Goal: Task Accomplishment & Management: Manage account settings

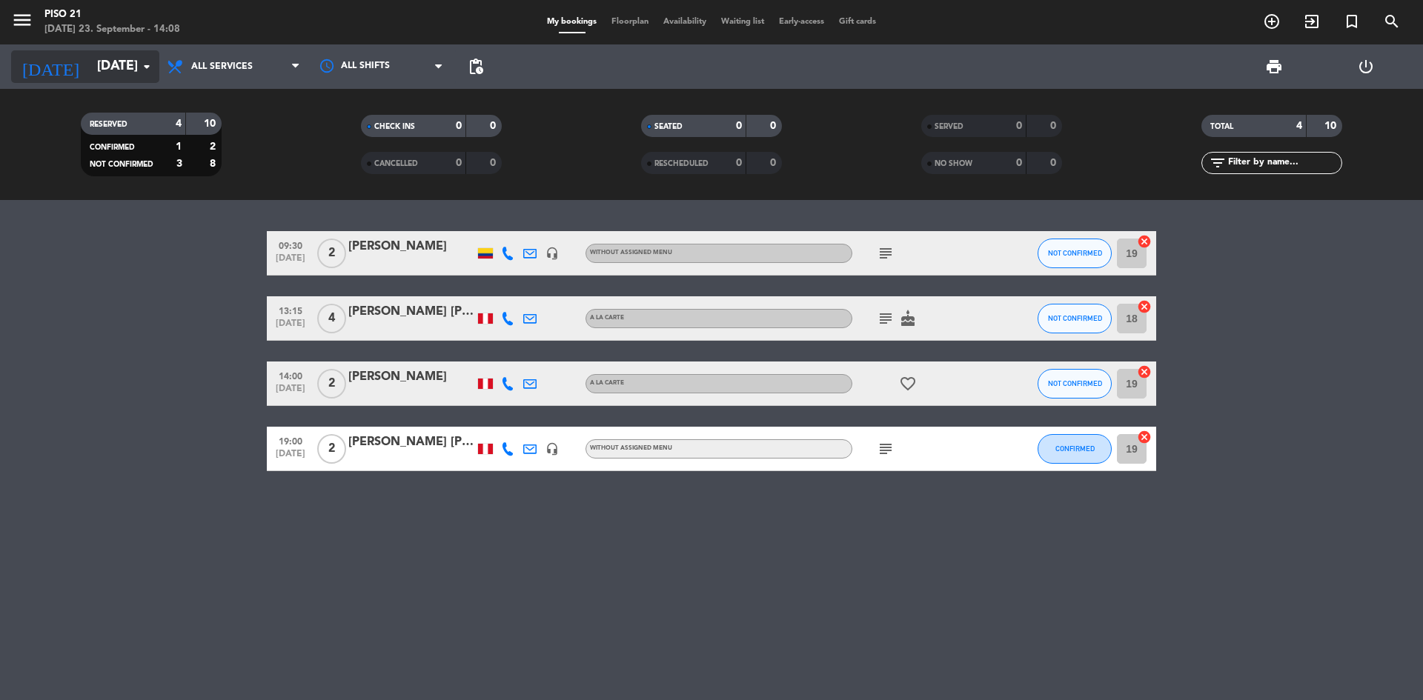
click at [147, 72] on icon "arrow_drop_down" at bounding box center [147, 67] width 18 height 18
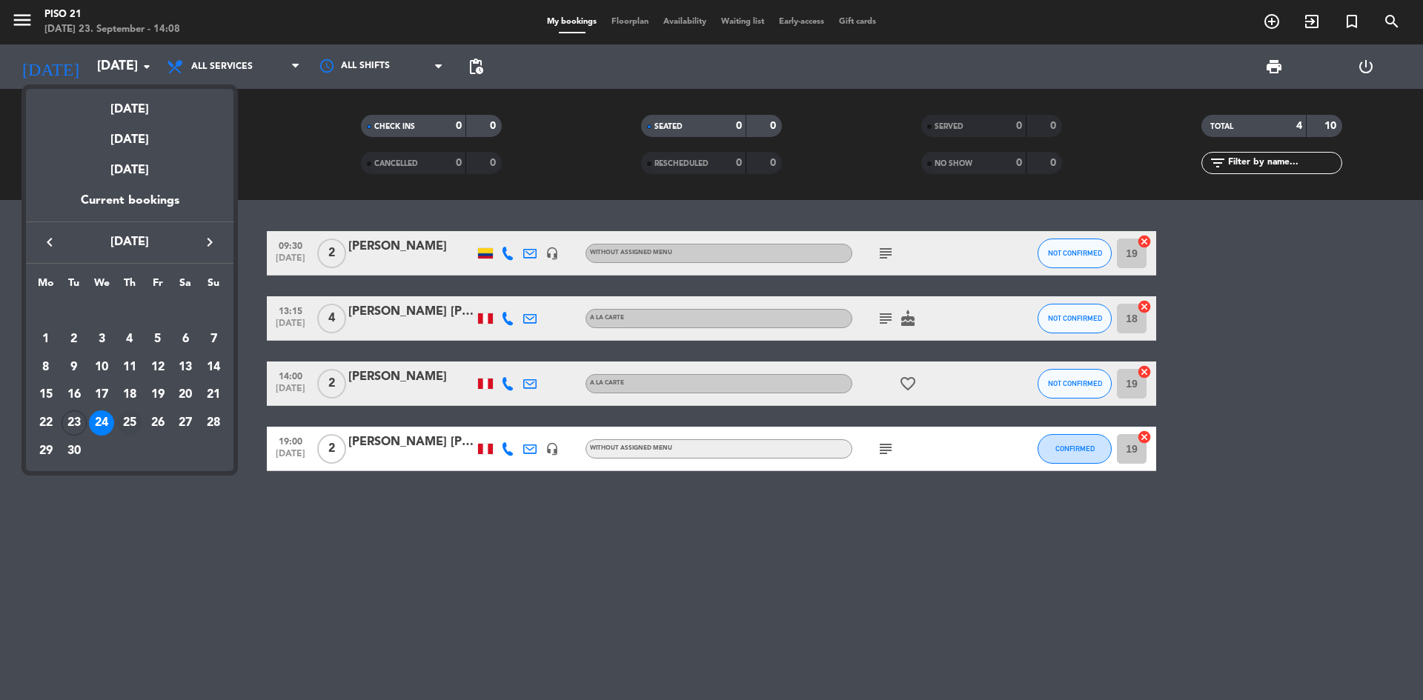
click at [133, 421] on div "25" at bounding box center [129, 423] width 25 height 25
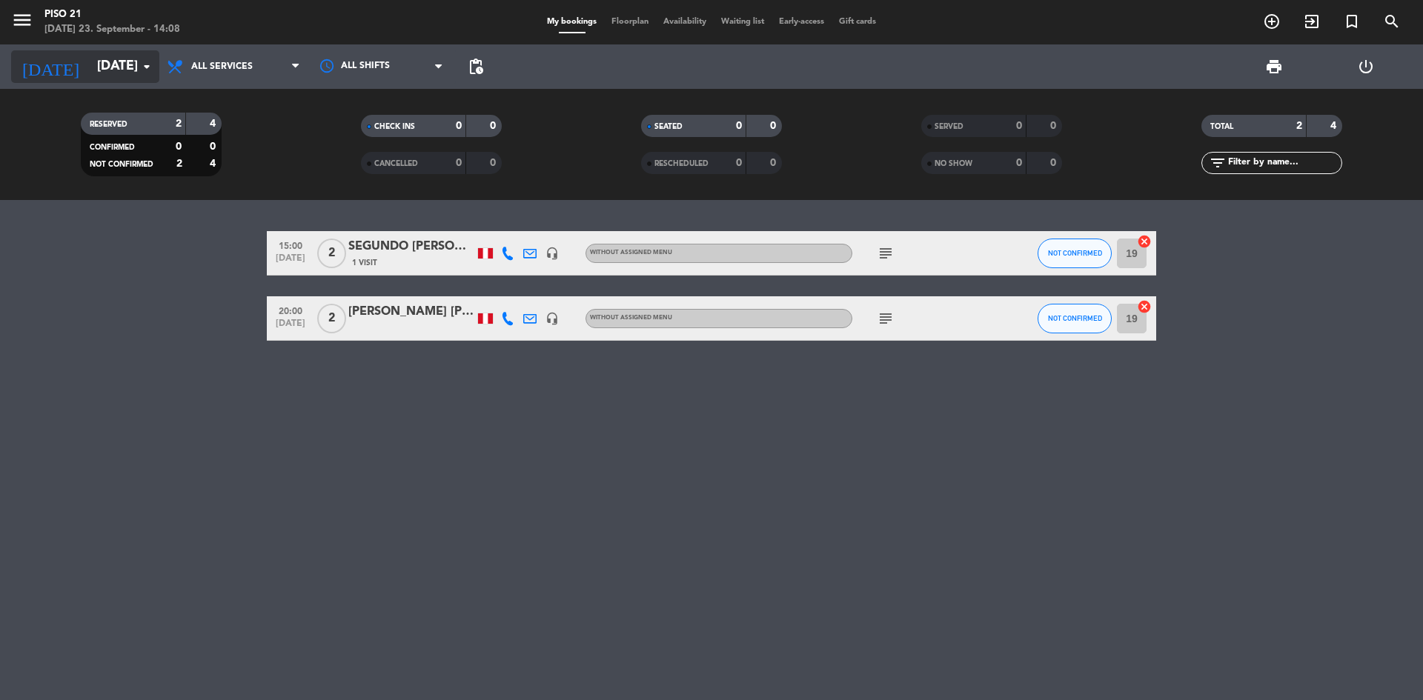
click at [121, 61] on input "[DATE]" at bounding box center [176, 67] width 172 height 30
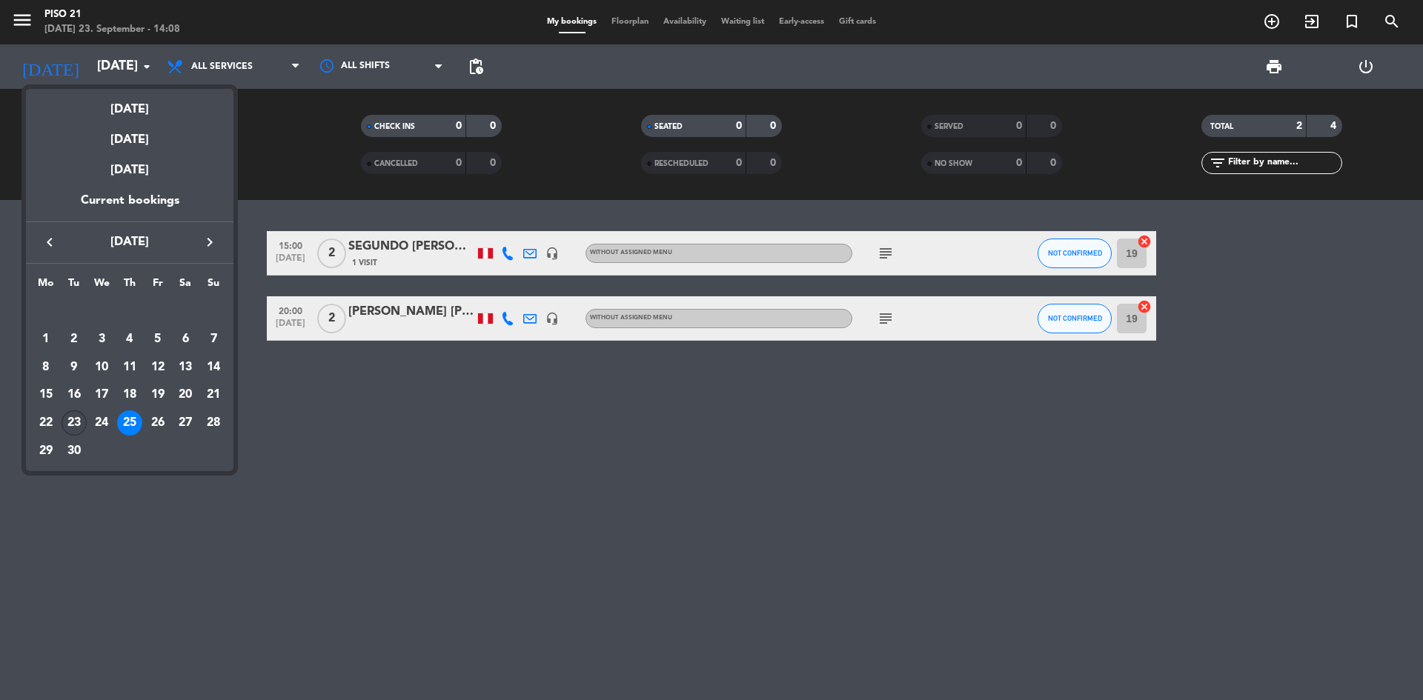
click at [72, 420] on div "23" at bounding box center [74, 423] width 25 height 25
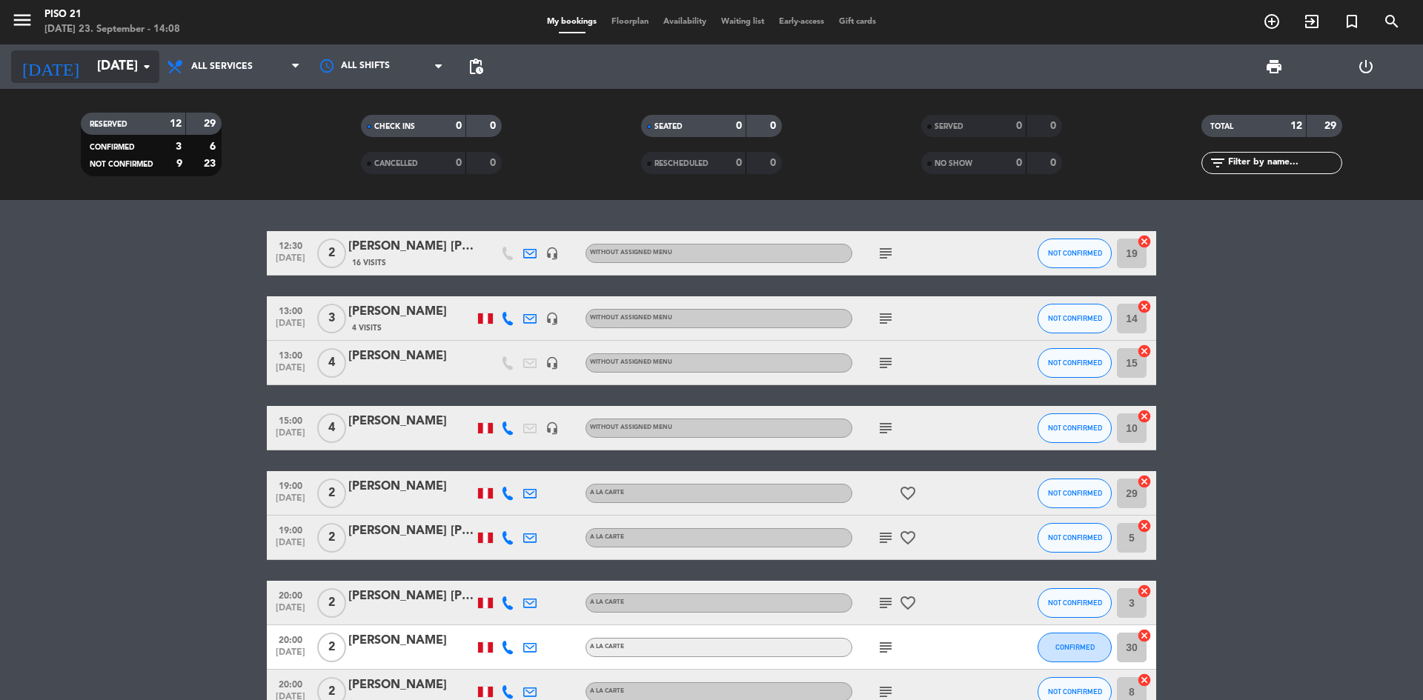
click at [125, 72] on input "[DATE]" at bounding box center [176, 67] width 172 height 30
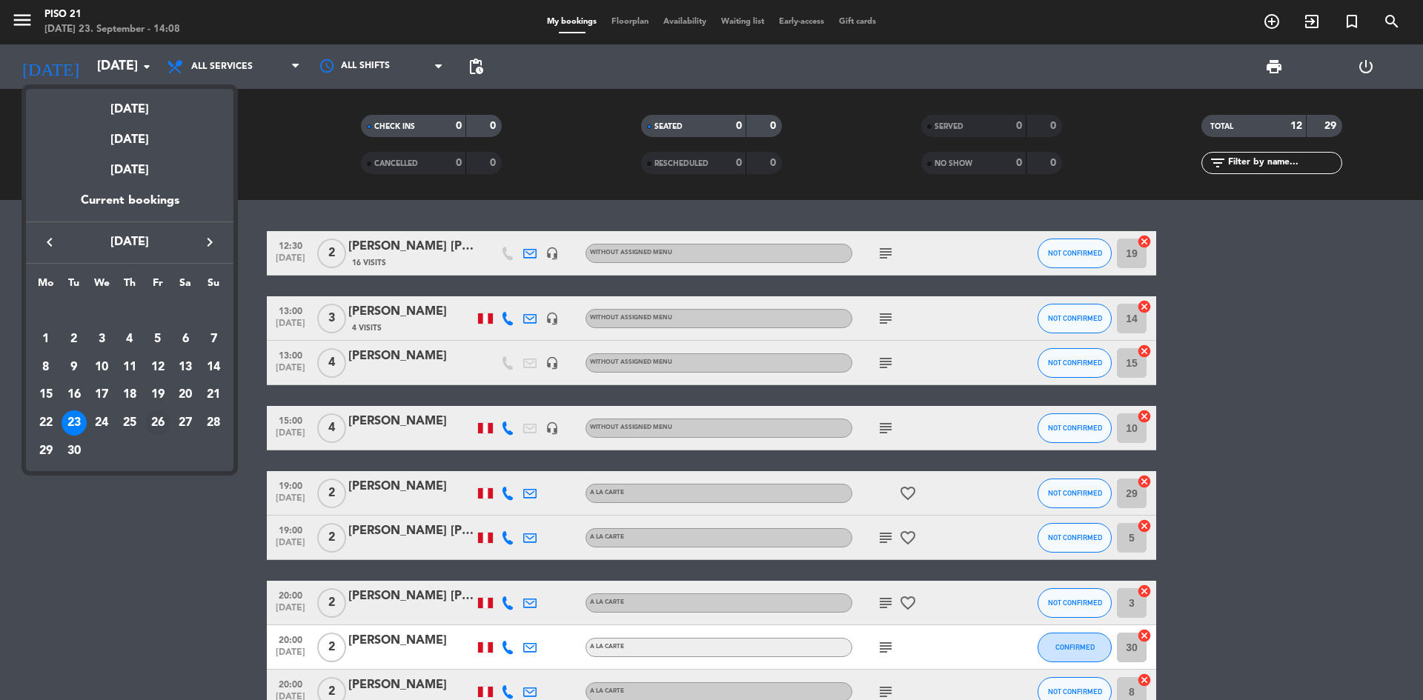
click at [159, 419] on div "26" at bounding box center [157, 423] width 25 height 25
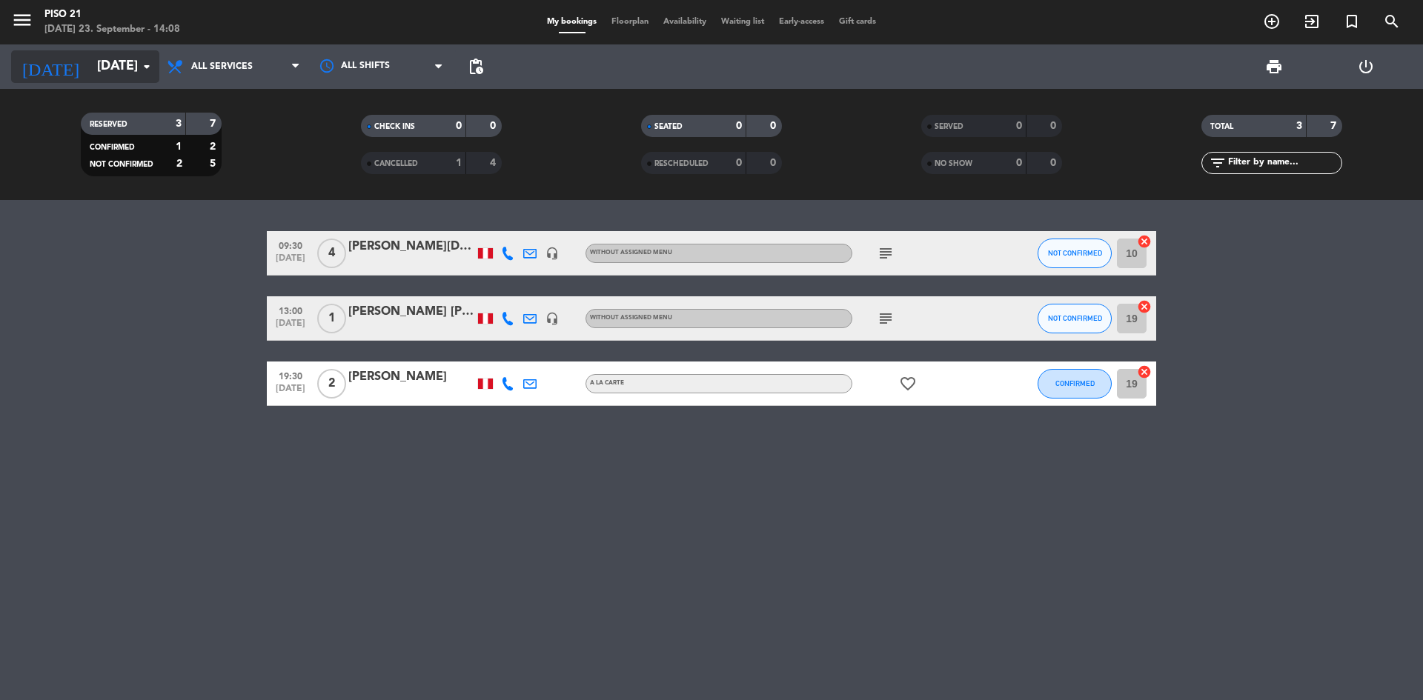
click at [133, 64] on input "[DATE]" at bounding box center [176, 67] width 172 height 30
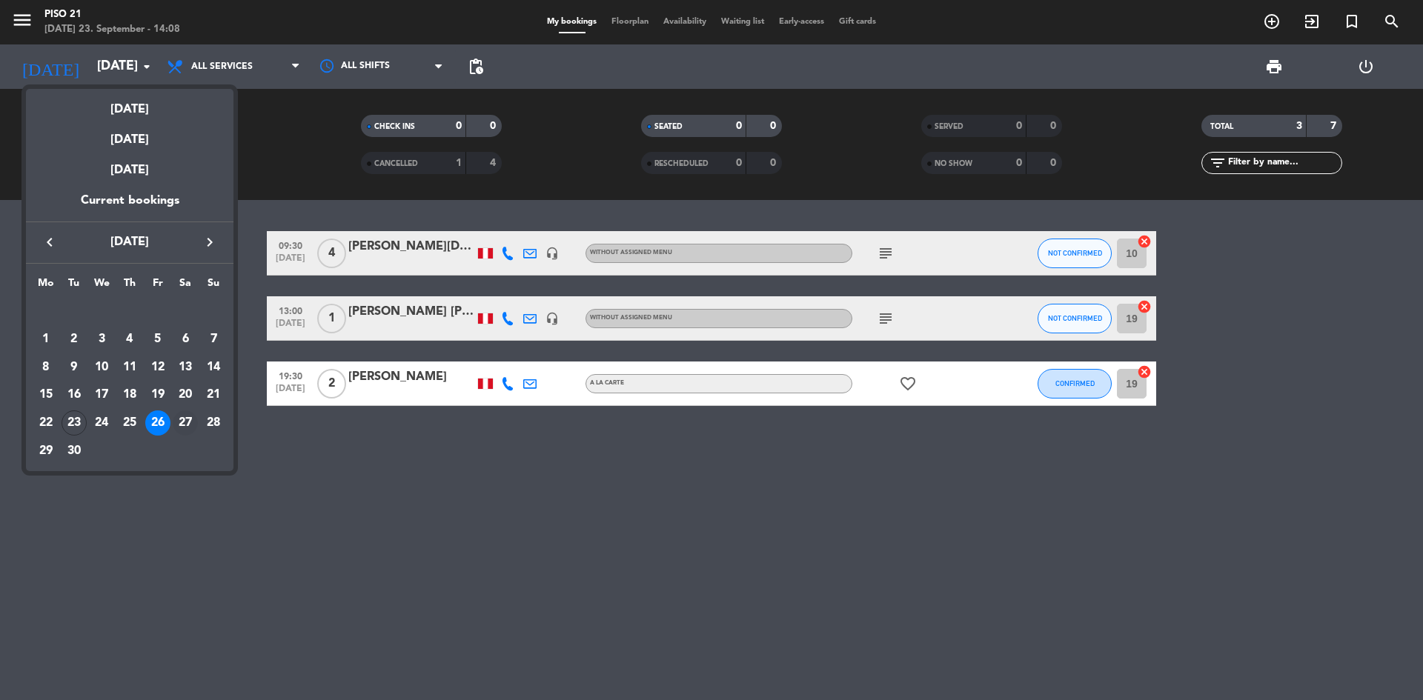
click at [182, 422] on div "27" at bounding box center [185, 423] width 25 height 25
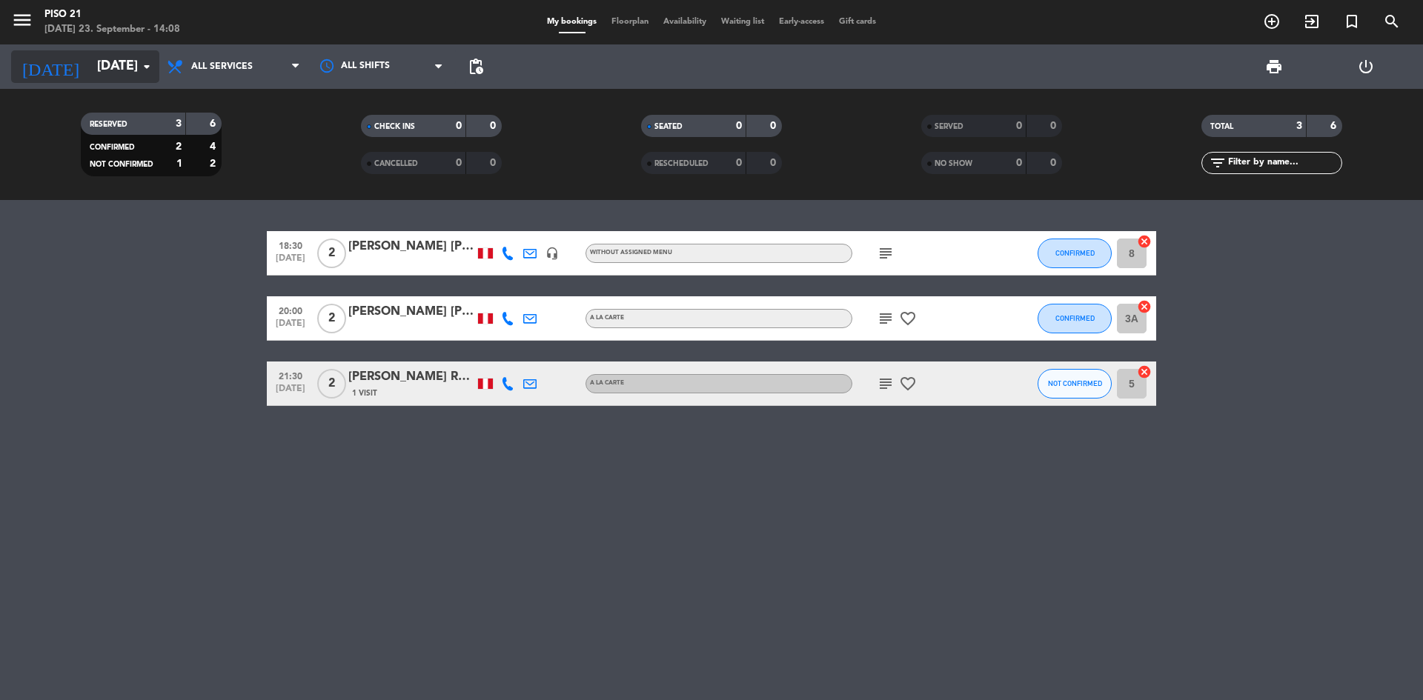
click at [130, 69] on input "[DATE]" at bounding box center [176, 67] width 172 height 30
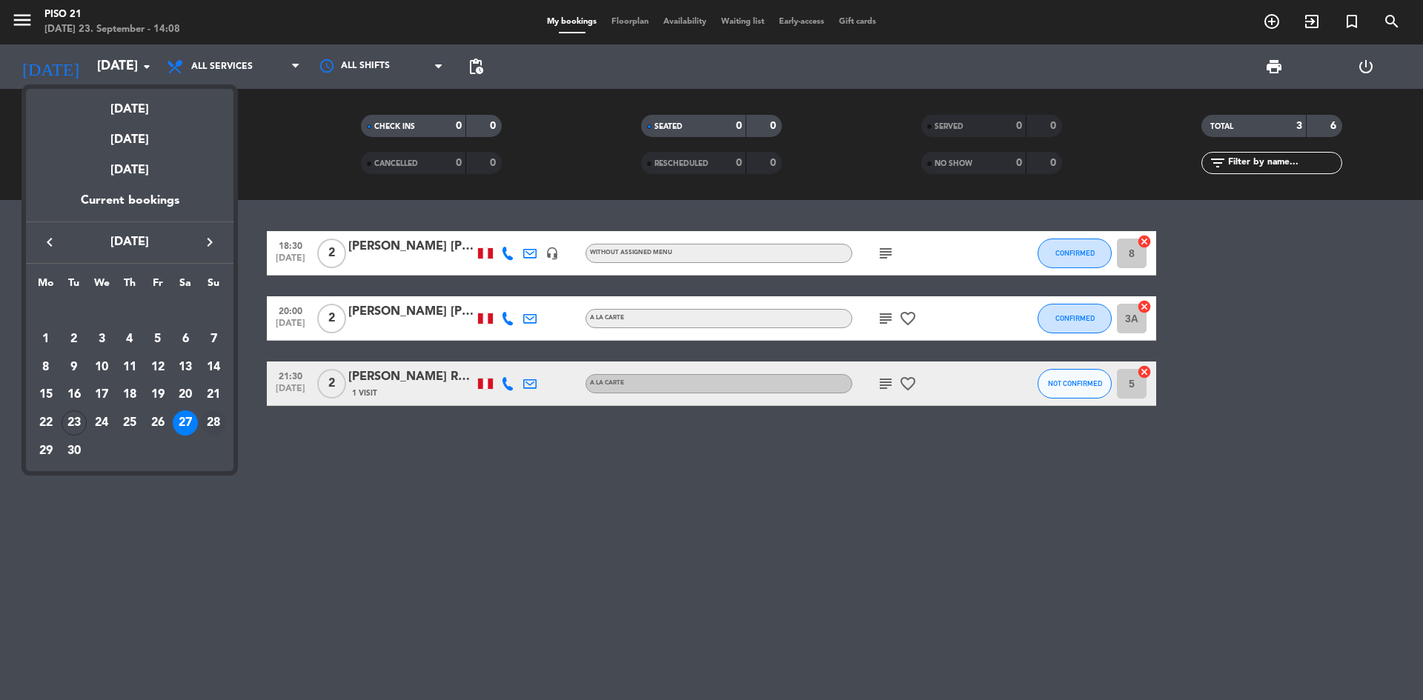
click at [217, 420] on div "28" at bounding box center [213, 423] width 25 height 25
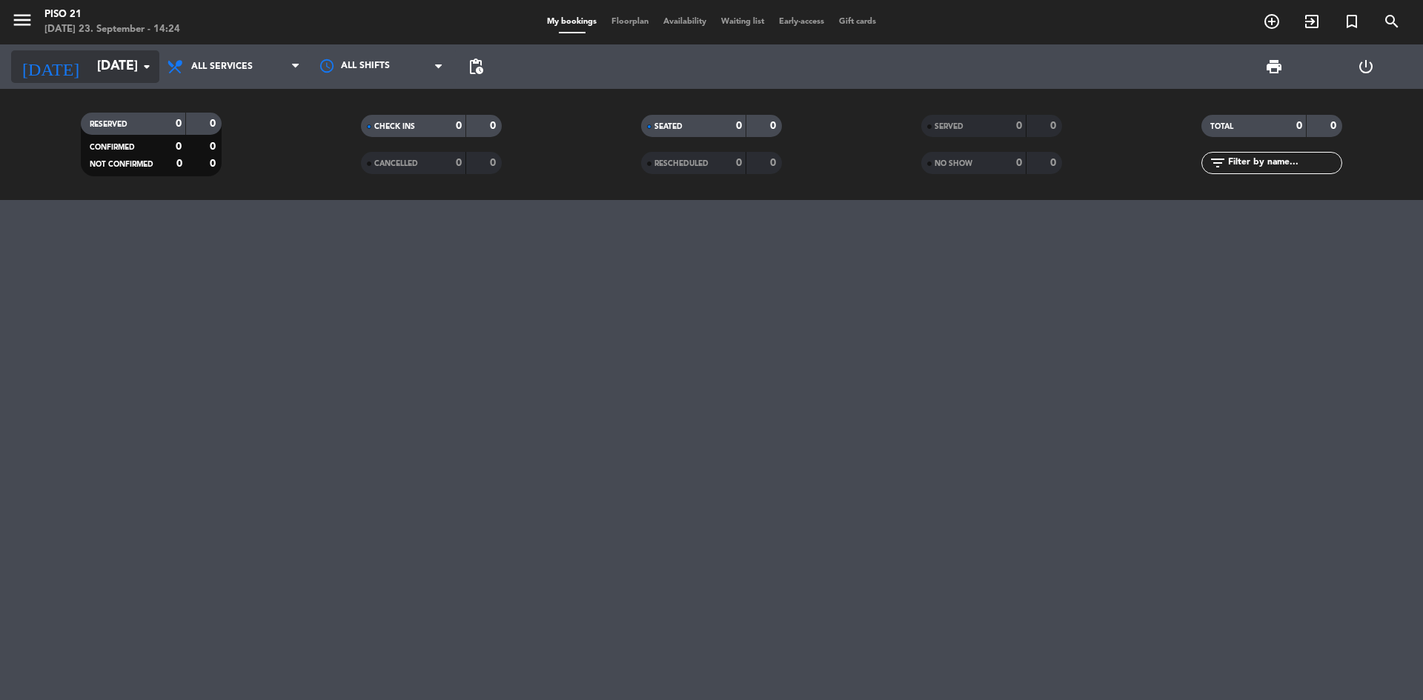
click at [128, 69] on input "[DATE]" at bounding box center [176, 67] width 172 height 30
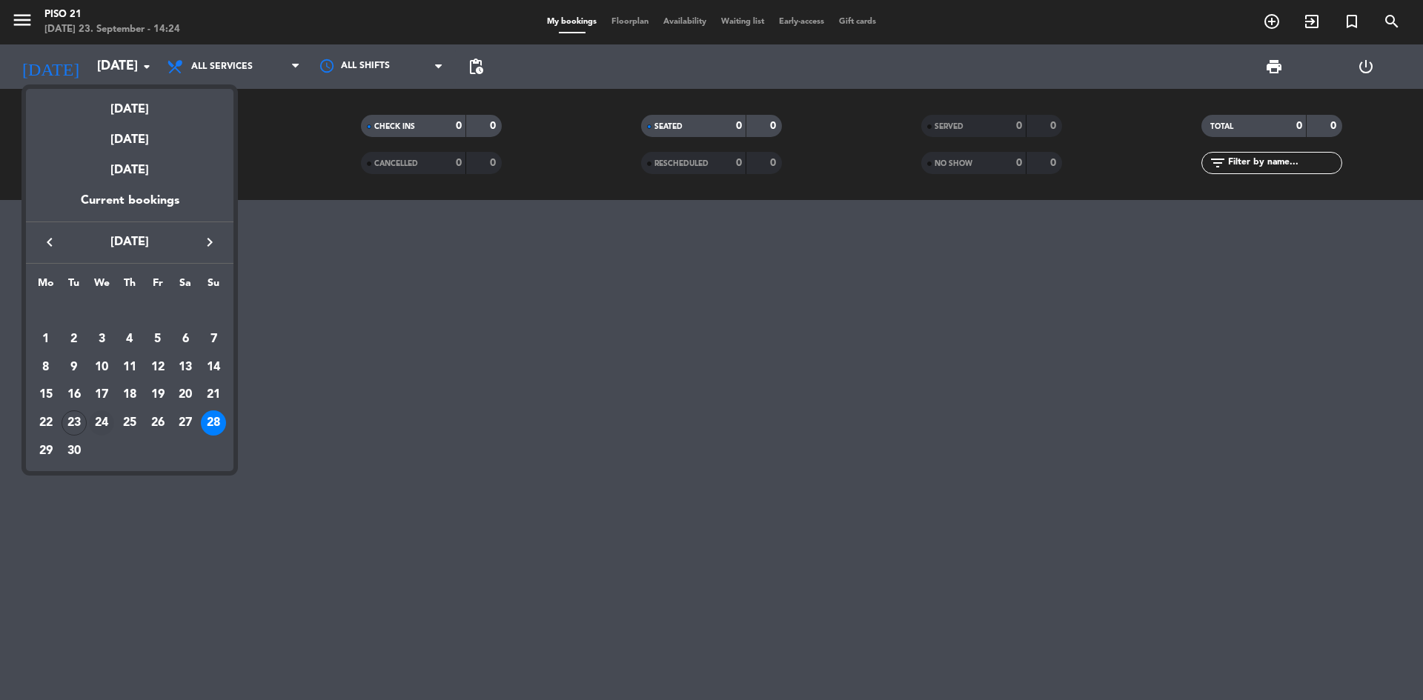
click at [99, 422] on div "24" at bounding box center [101, 423] width 25 height 25
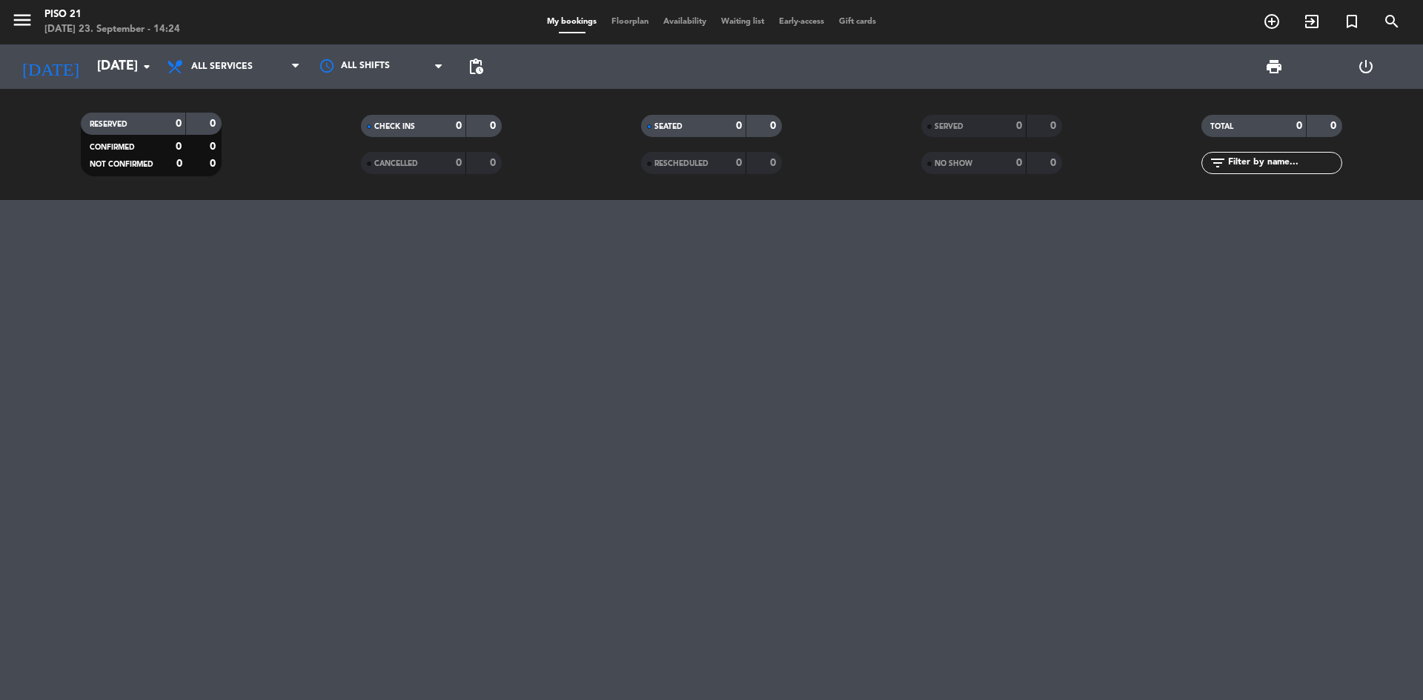
type input "[DATE]"
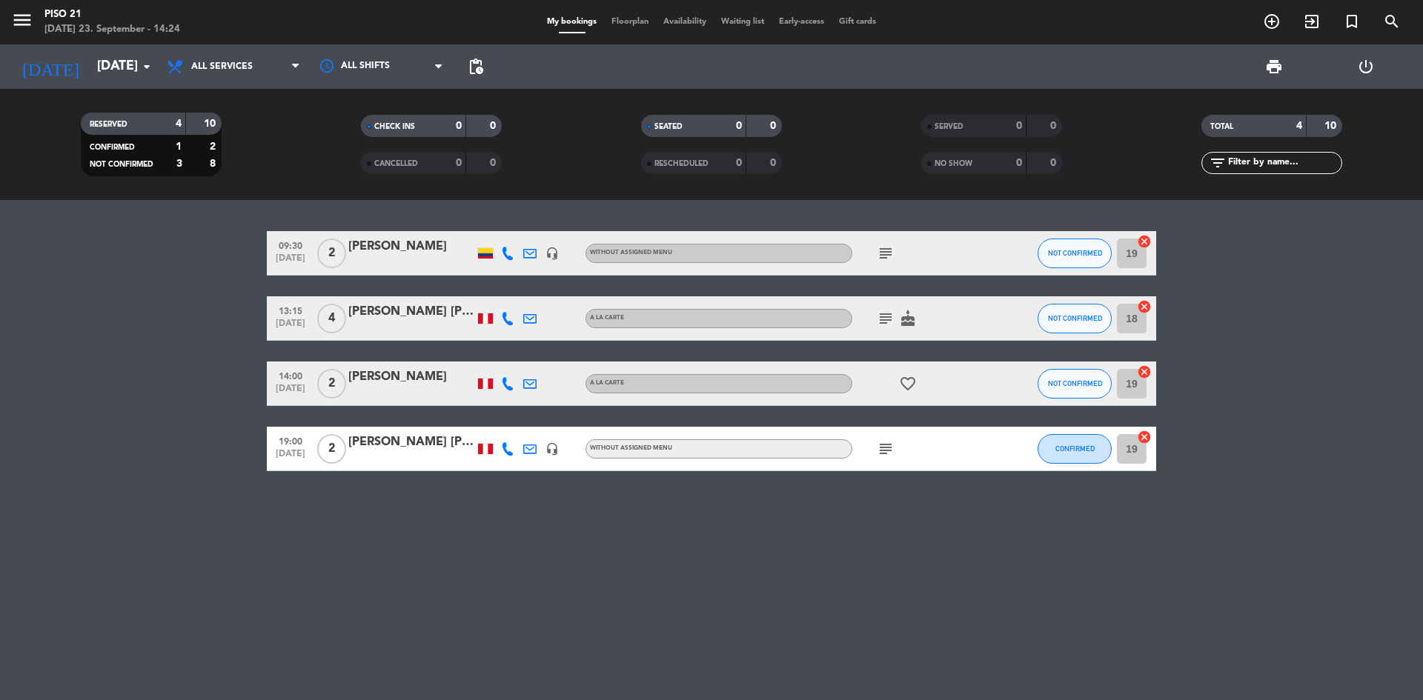
click at [408, 384] on div "[PERSON_NAME]" at bounding box center [411, 377] width 126 height 19
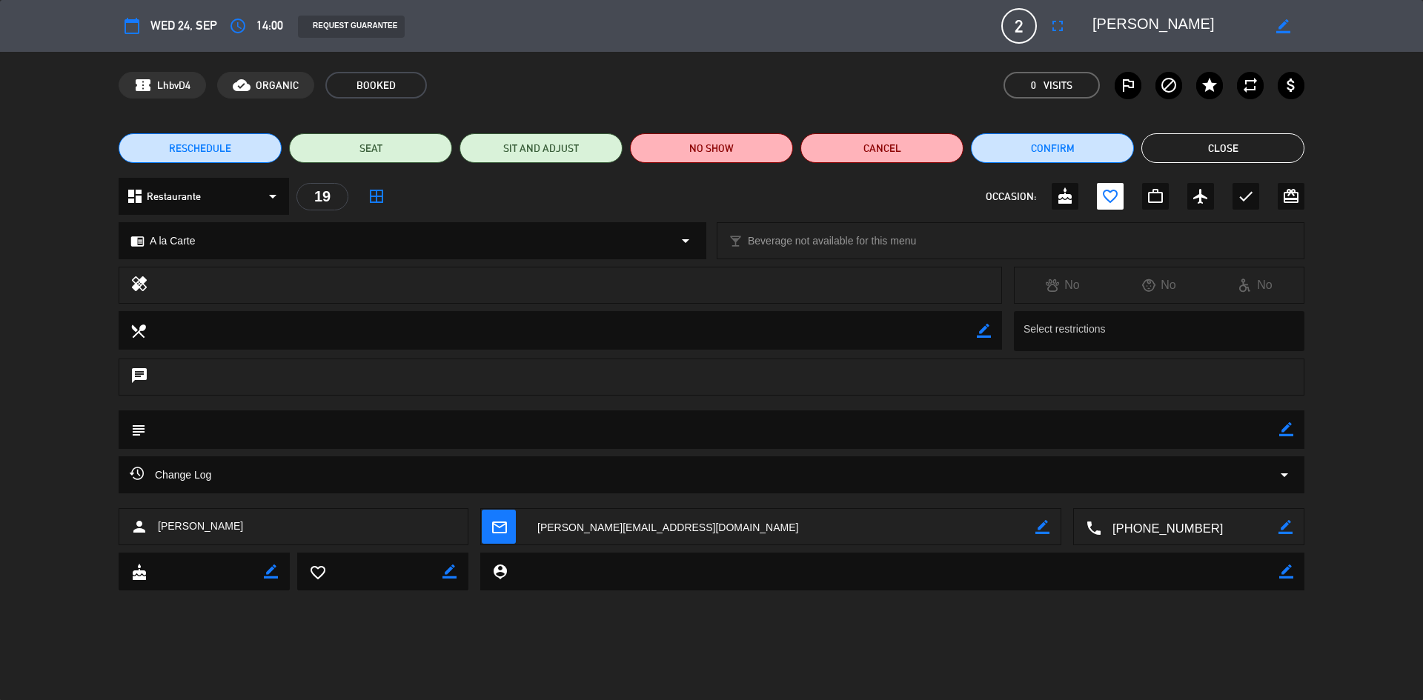
click at [1160, 528] on textarea at bounding box center [1189, 527] width 177 height 37
click at [1284, 429] on icon "border_color" at bounding box center [1286, 429] width 14 height 14
click at [259, 433] on textarea at bounding box center [712, 430] width 1133 height 38
click at [288, 422] on textarea at bounding box center [712, 430] width 1133 height 38
click at [1286, 433] on icon at bounding box center [1286, 429] width 14 height 14
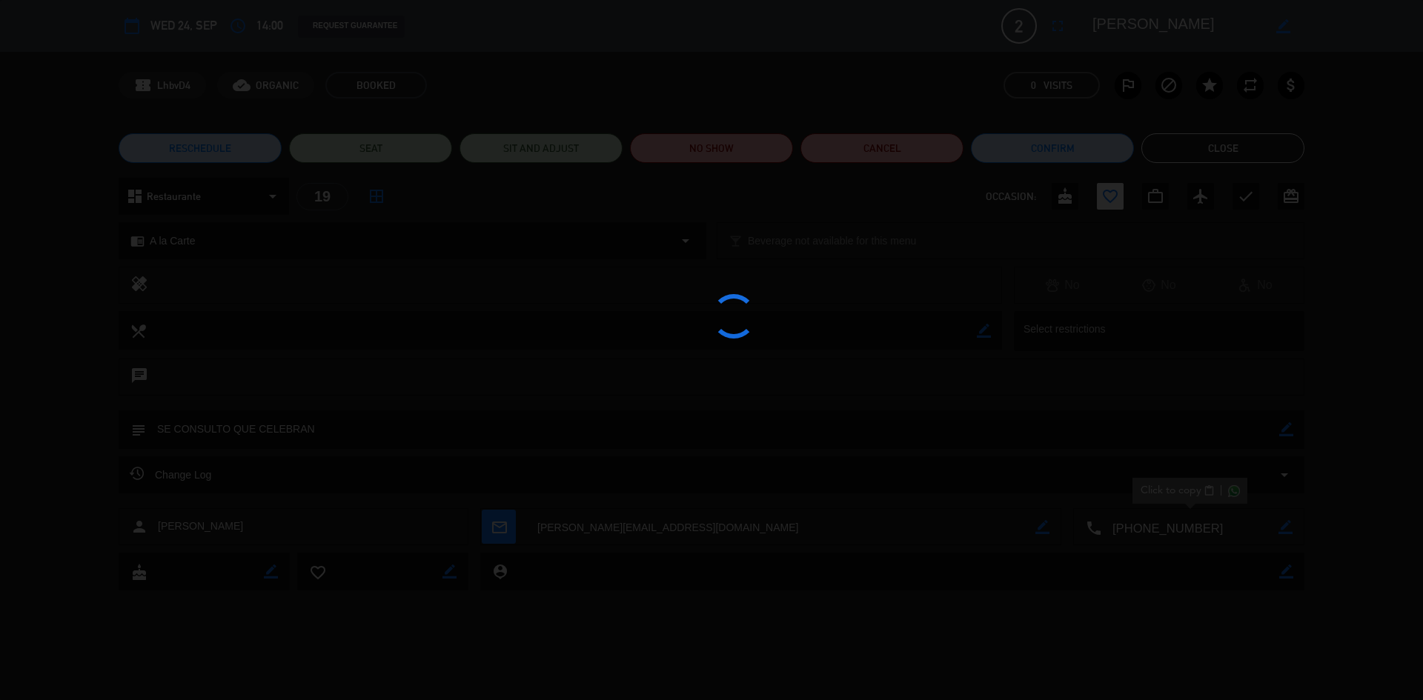
type textarea "SE CONSULTO QUE CELEBRAN"
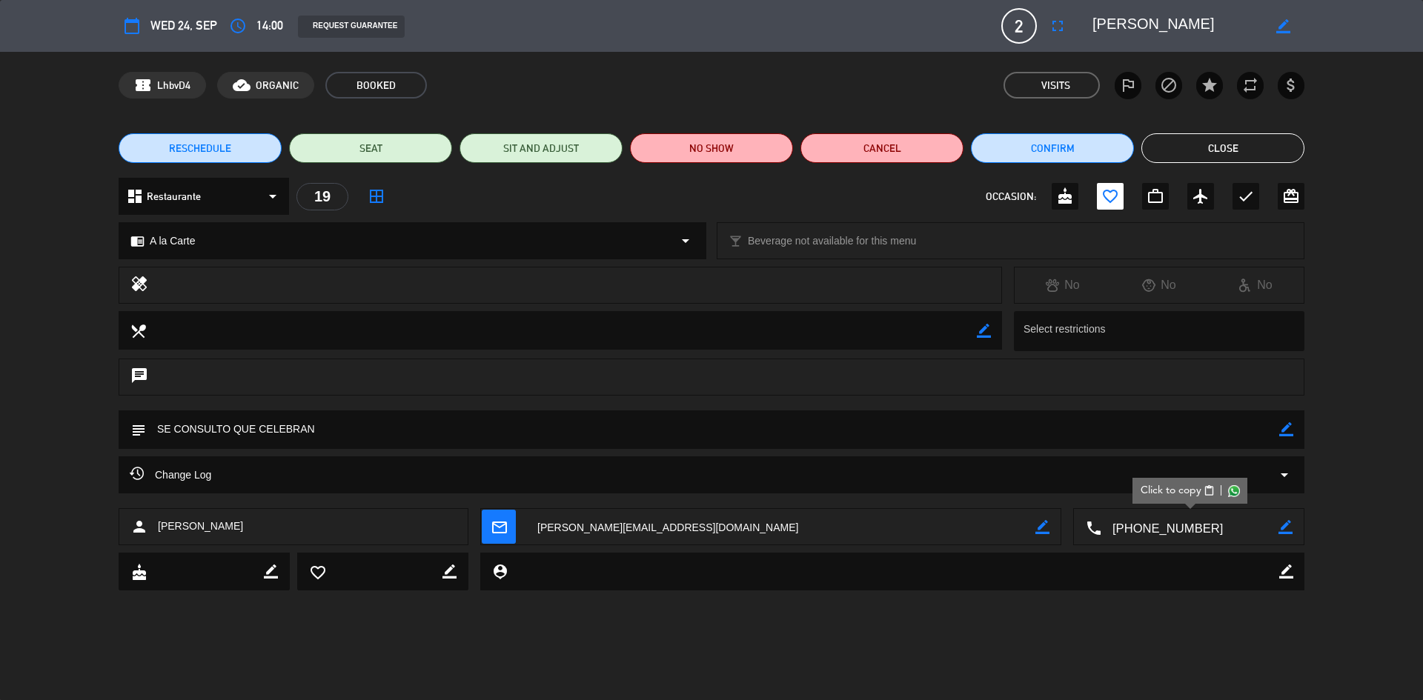
drag, startPoint x: 1197, startPoint y: 145, endPoint x: 1187, endPoint y: 147, distance: 9.9
click at [1197, 145] on button "Close" at bounding box center [1222, 148] width 163 height 30
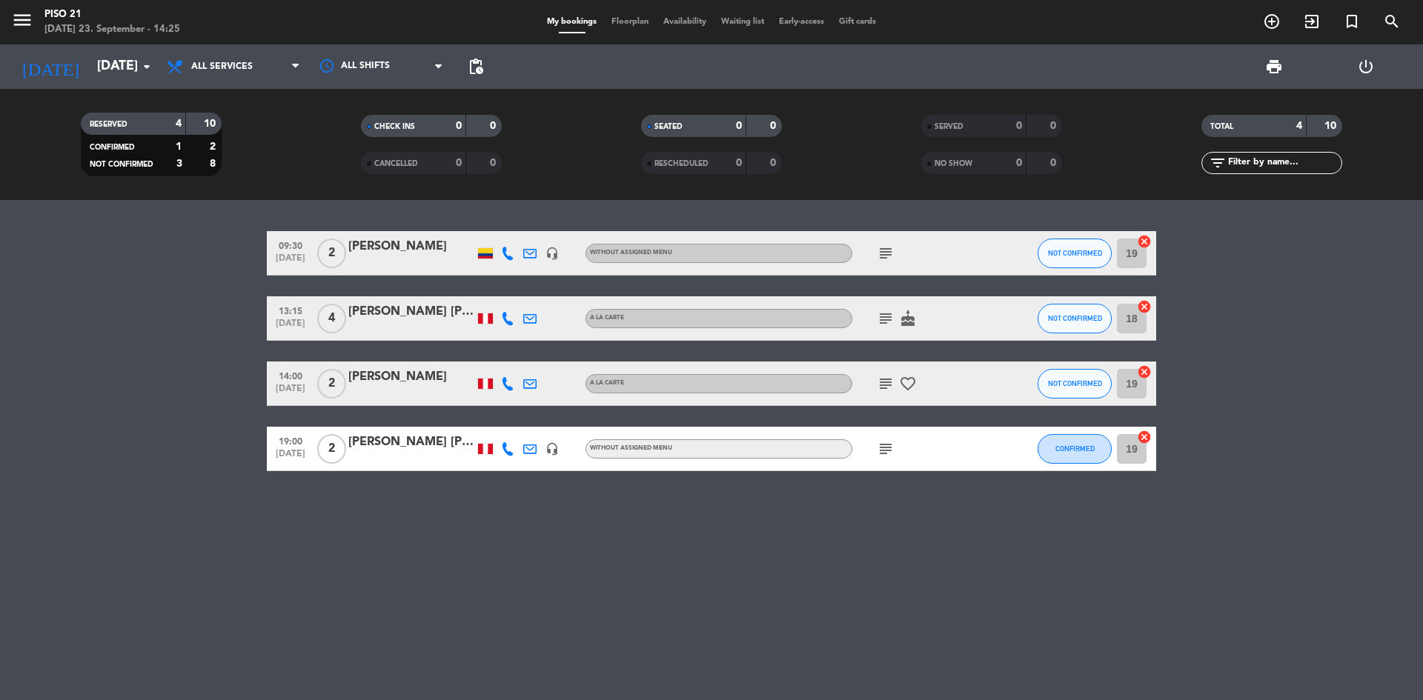
click at [408, 439] on div "[PERSON_NAME] [PERSON_NAME] [PERSON_NAME]" at bounding box center [411, 442] width 126 height 19
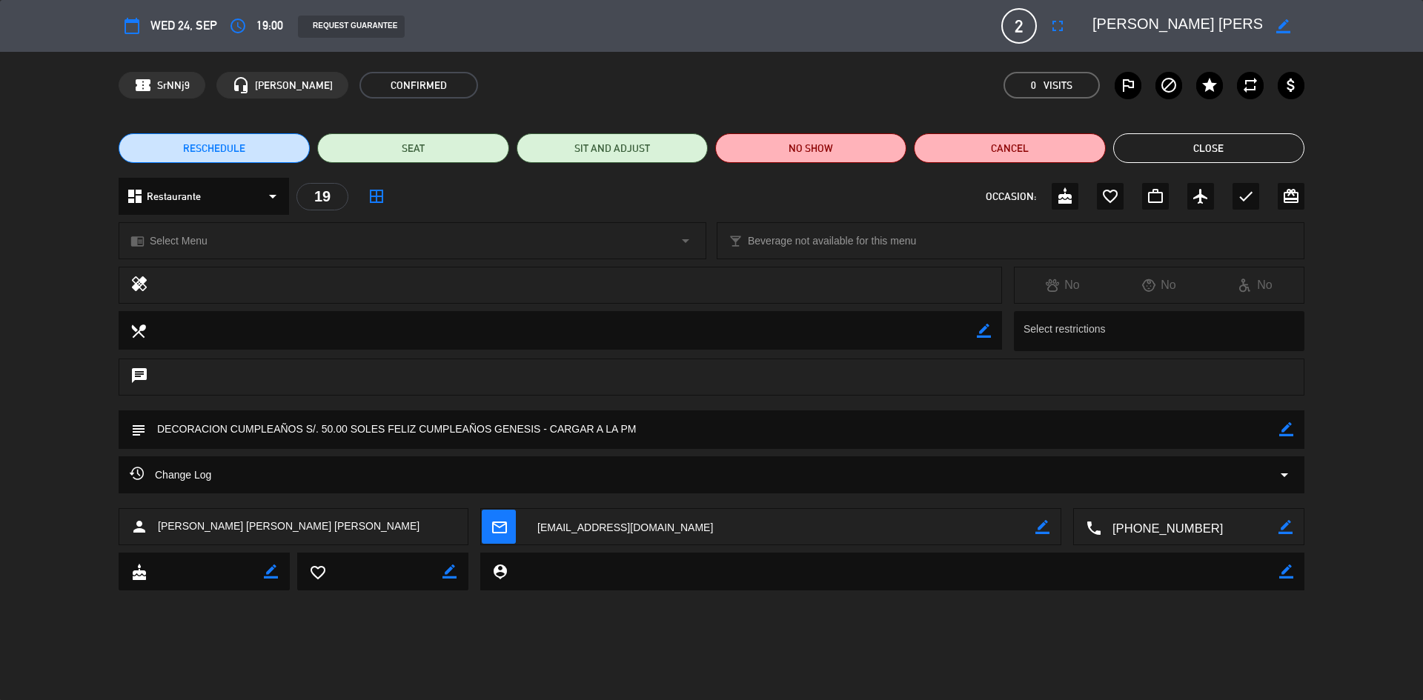
click at [1217, 150] on button "Close" at bounding box center [1208, 148] width 191 height 30
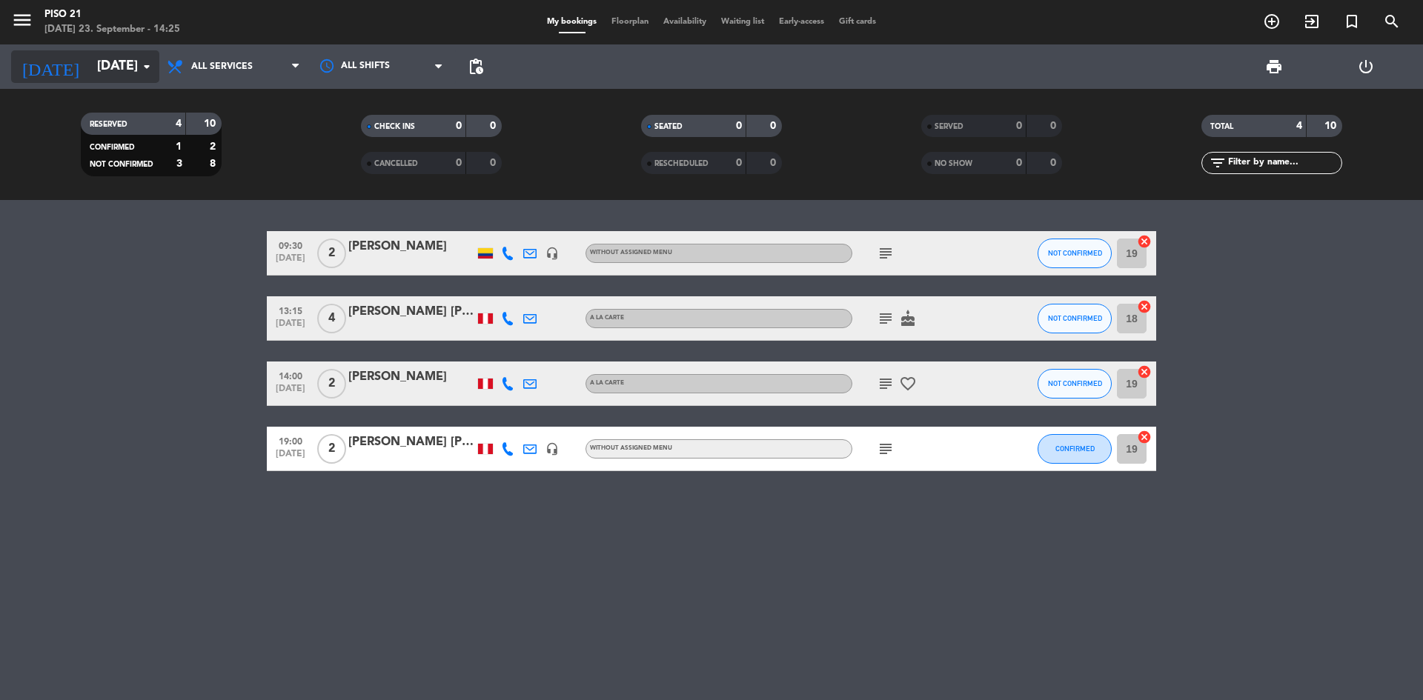
click at [115, 68] on input "[DATE]" at bounding box center [176, 67] width 172 height 30
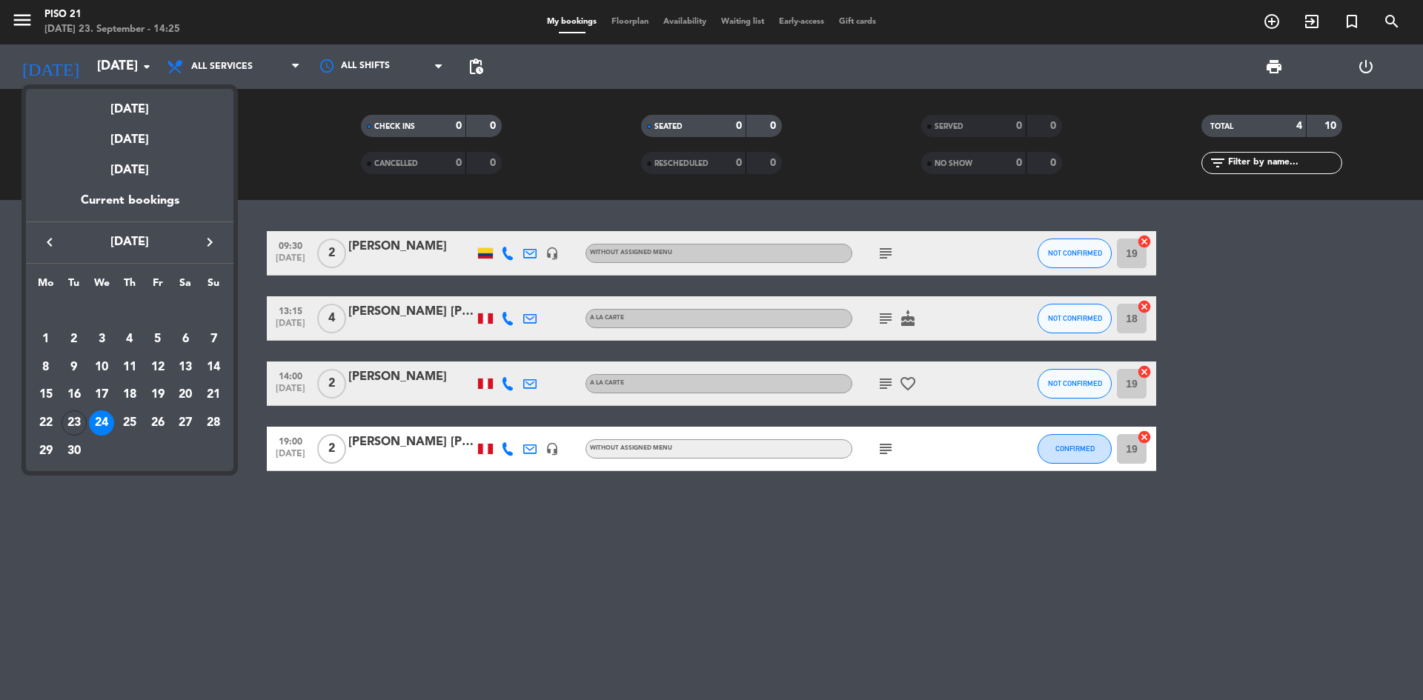
click at [259, 582] on div at bounding box center [711, 350] width 1423 height 700
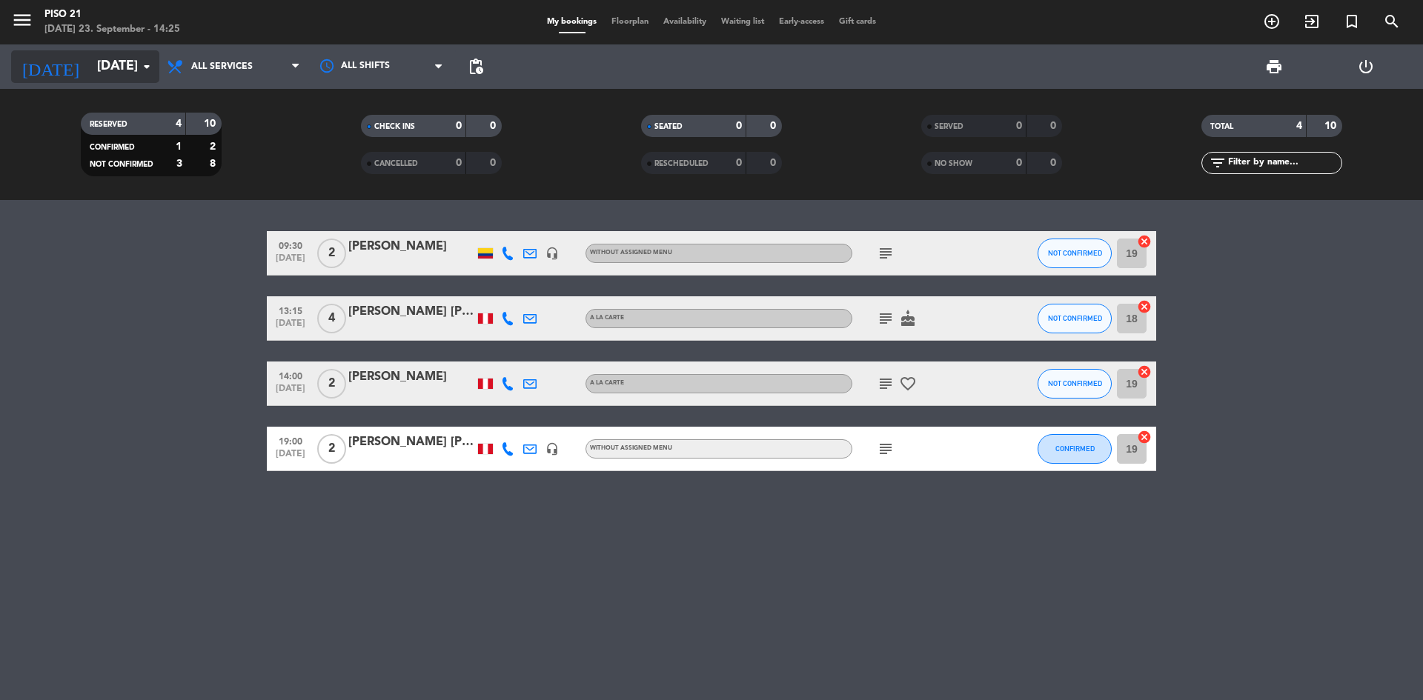
click at [132, 69] on input "[DATE]" at bounding box center [176, 67] width 172 height 30
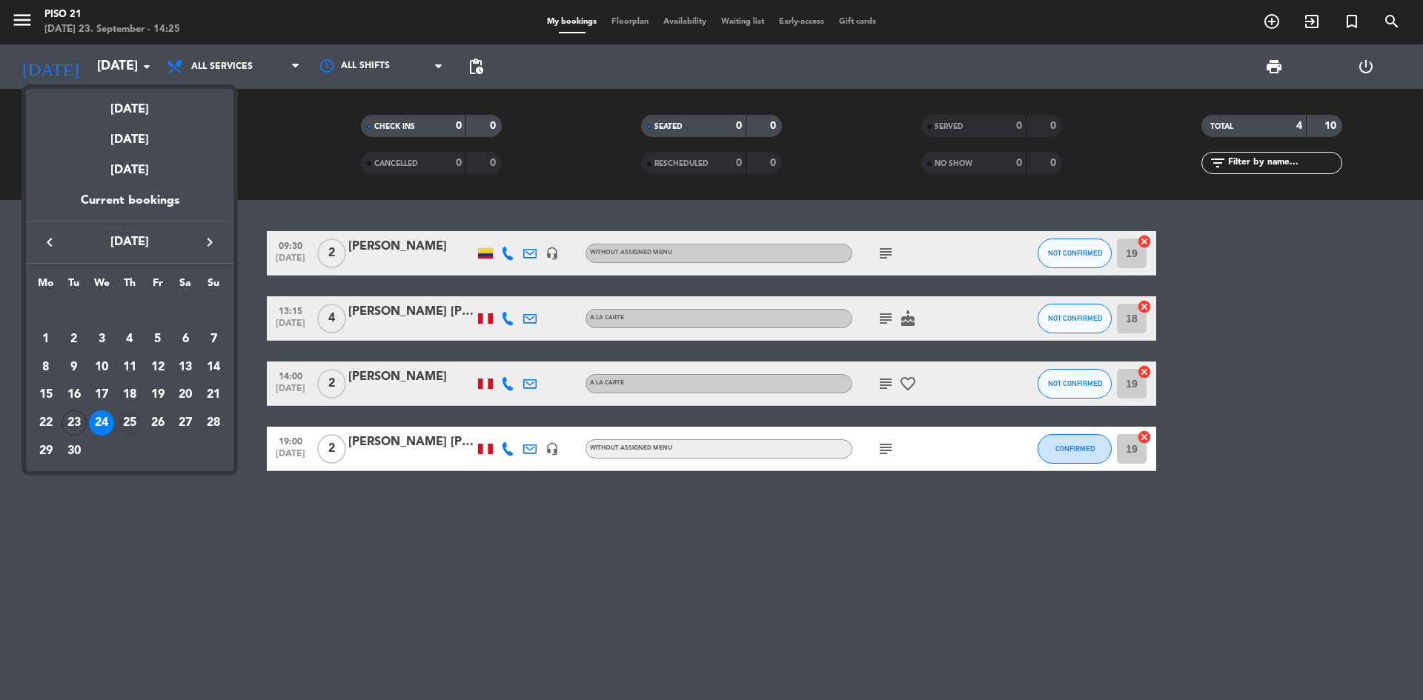
click at [126, 419] on div "25" at bounding box center [129, 423] width 25 height 25
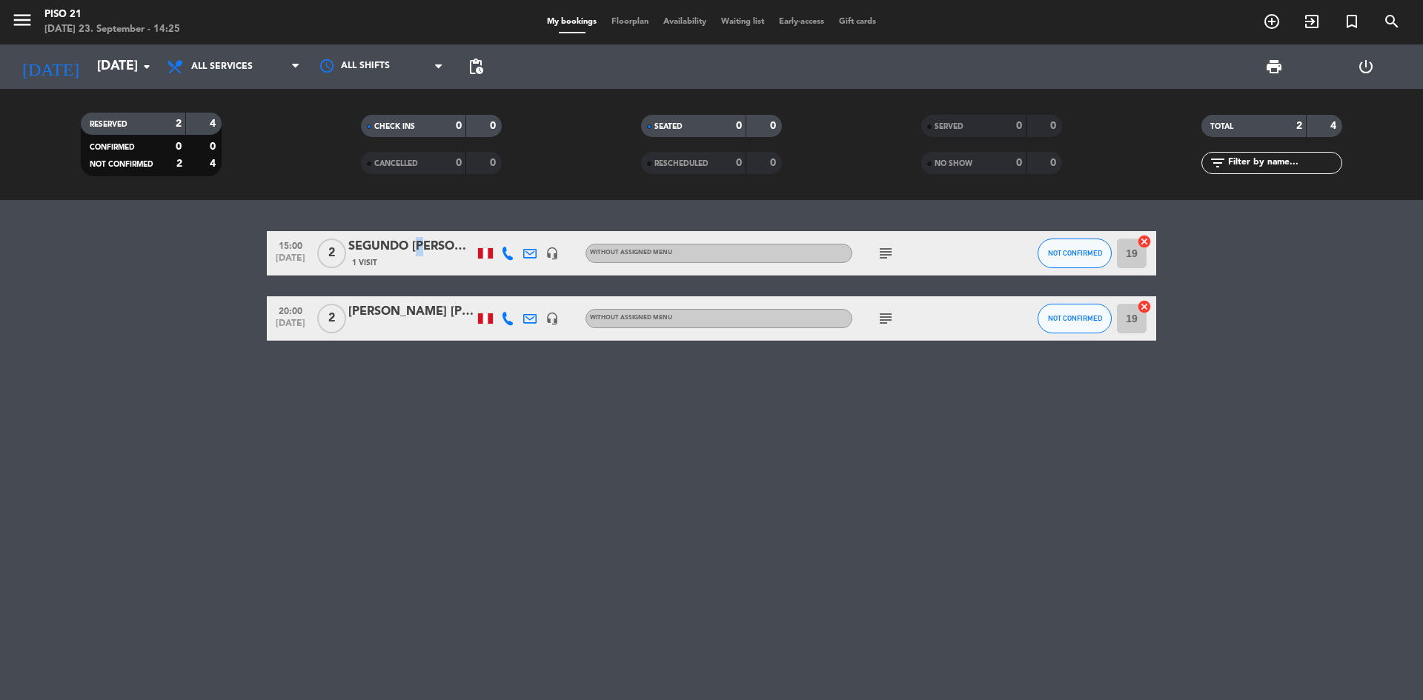
drag, startPoint x: 419, startPoint y: 244, endPoint x: 411, endPoint y: 241, distance: 8.7
click at [411, 241] on div "SEGUNDO [PERSON_NAME]" at bounding box center [411, 246] width 126 height 19
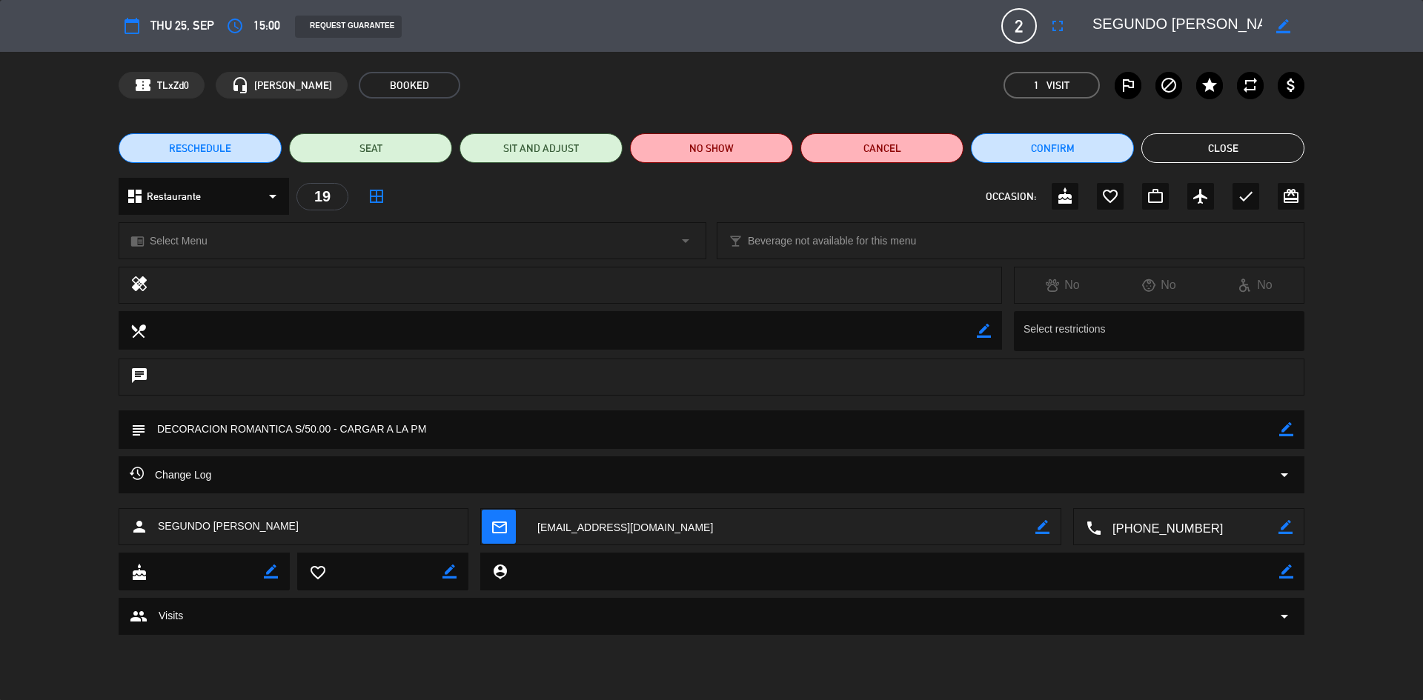
drag, startPoint x: 1220, startPoint y: 152, endPoint x: 880, endPoint y: 236, distance: 349.6
click at [1219, 152] on button "Close" at bounding box center [1222, 148] width 163 height 30
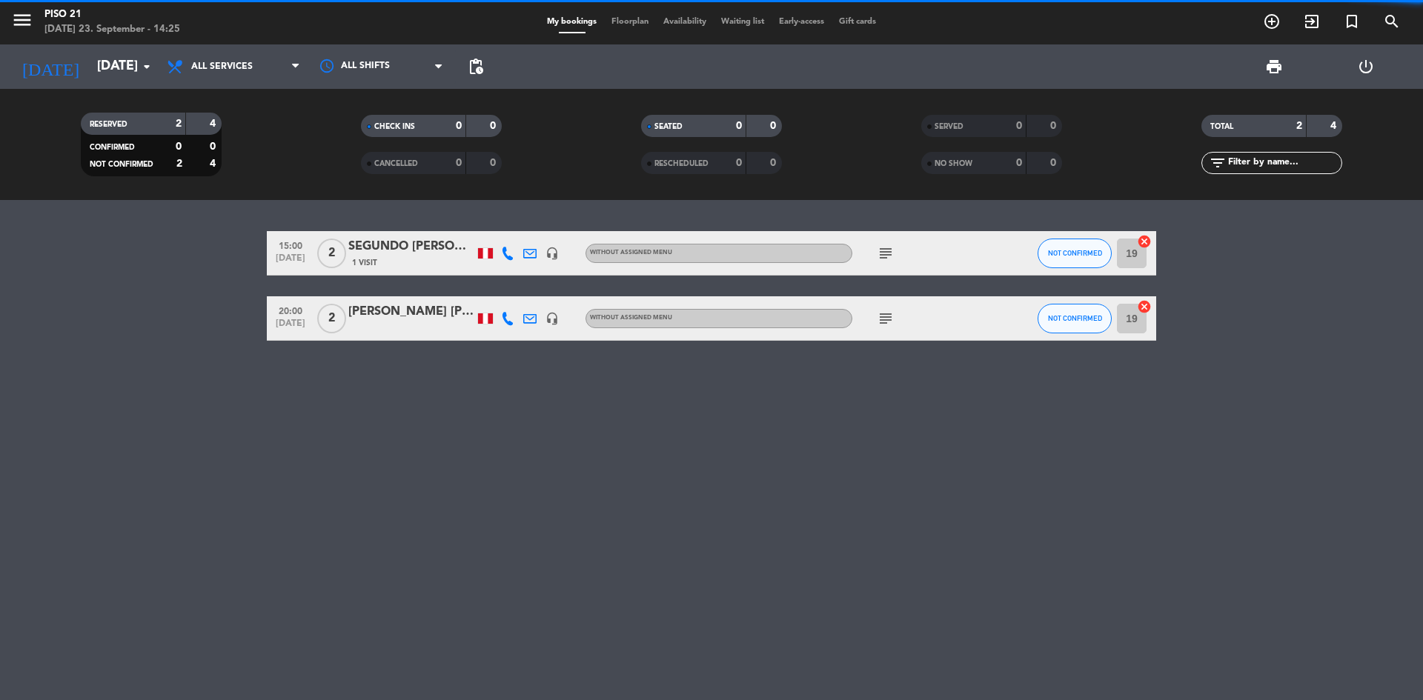
click at [406, 316] on div "[PERSON_NAME] [PERSON_NAME] [PERSON_NAME]" at bounding box center [411, 311] width 126 height 19
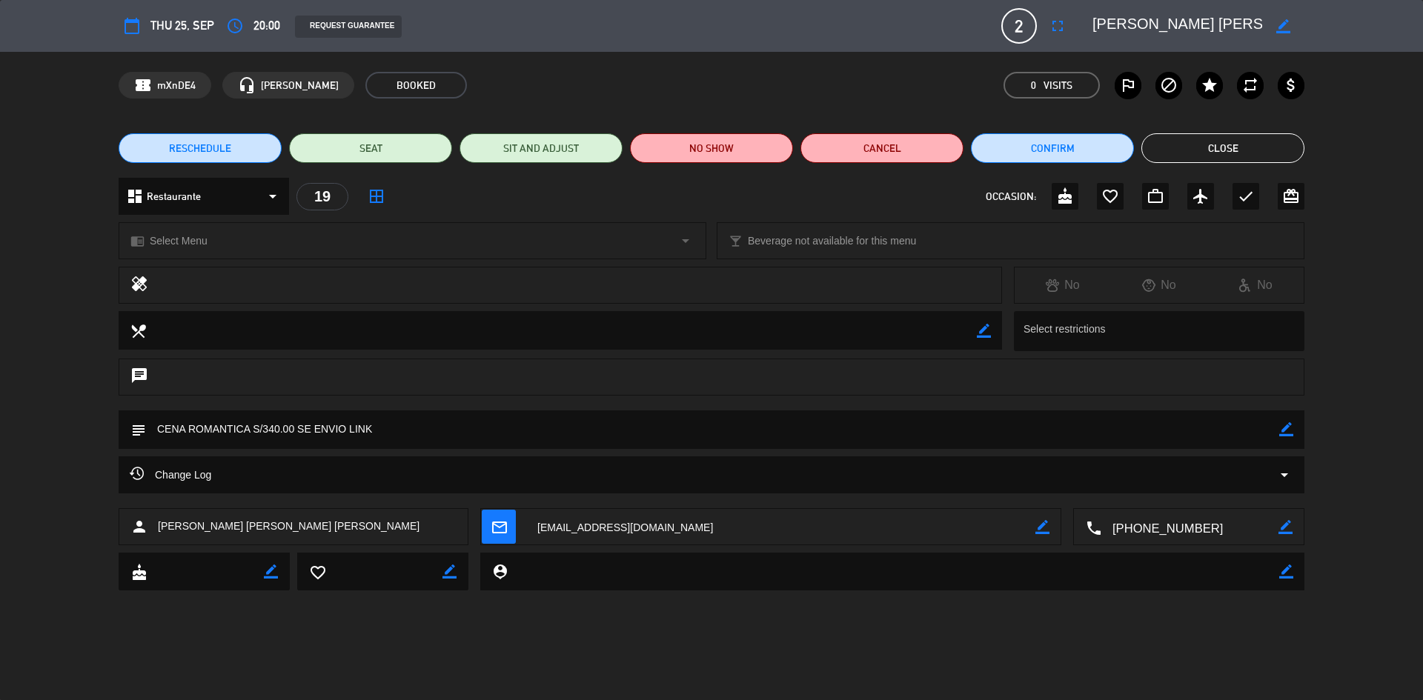
click at [1164, 528] on textarea at bounding box center [1189, 527] width 177 height 37
click at [1209, 152] on button "Close" at bounding box center [1222, 148] width 163 height 30
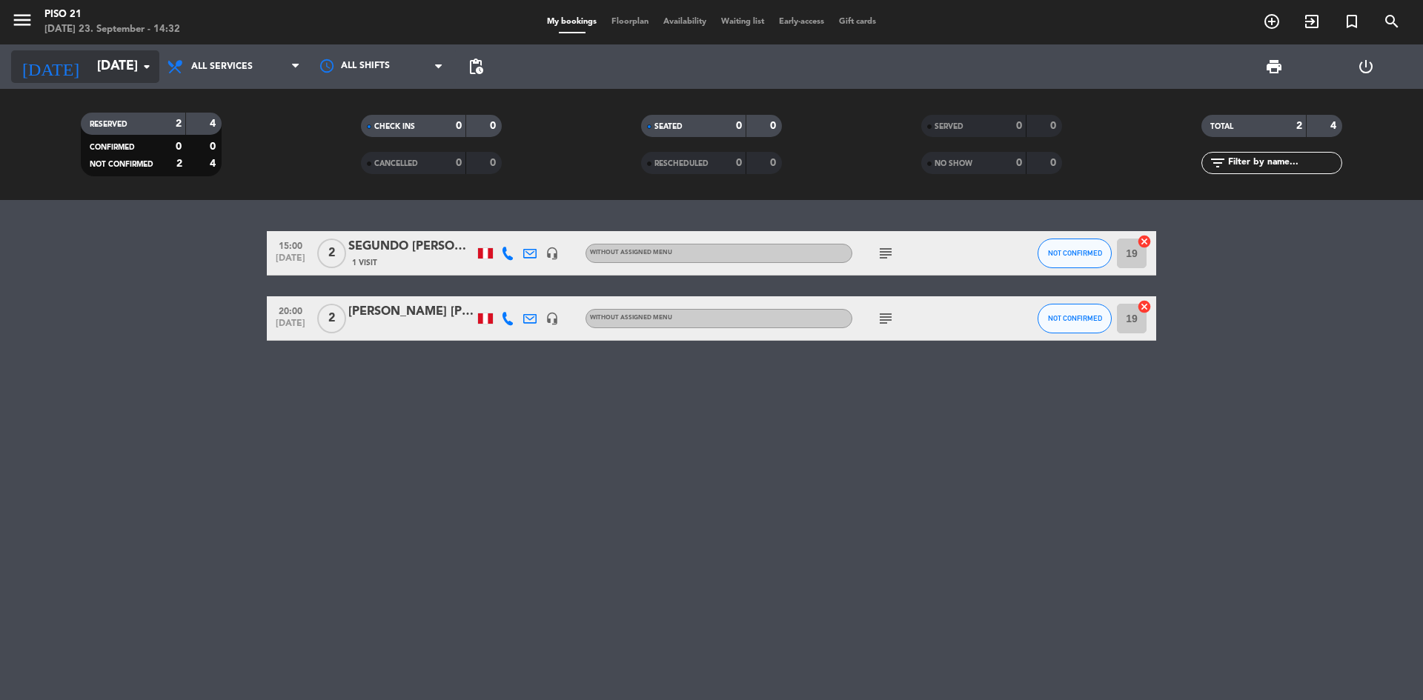
click at [93, 68] on input "[DATE]" at bounding box center [176, 67] width 172 height 30
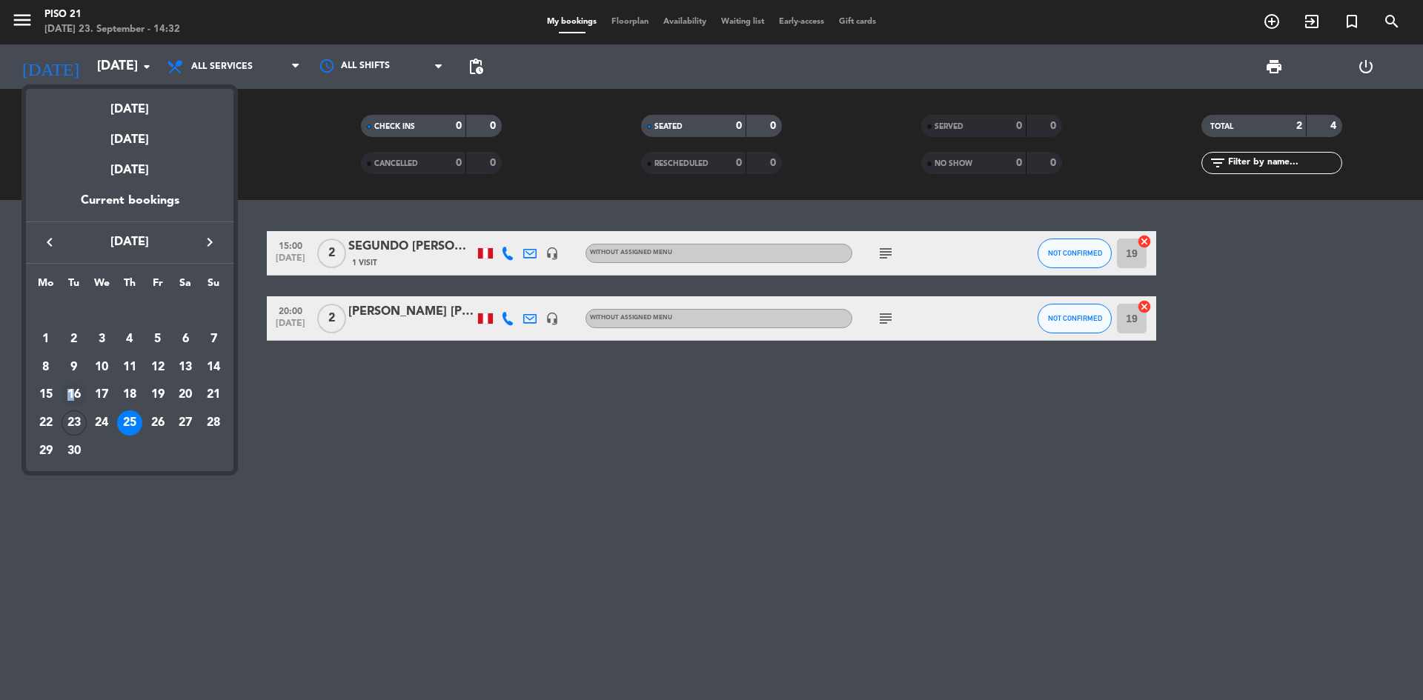
click at [70, 394] on div "16" at bounding box center [74, 394] width 25 height 25
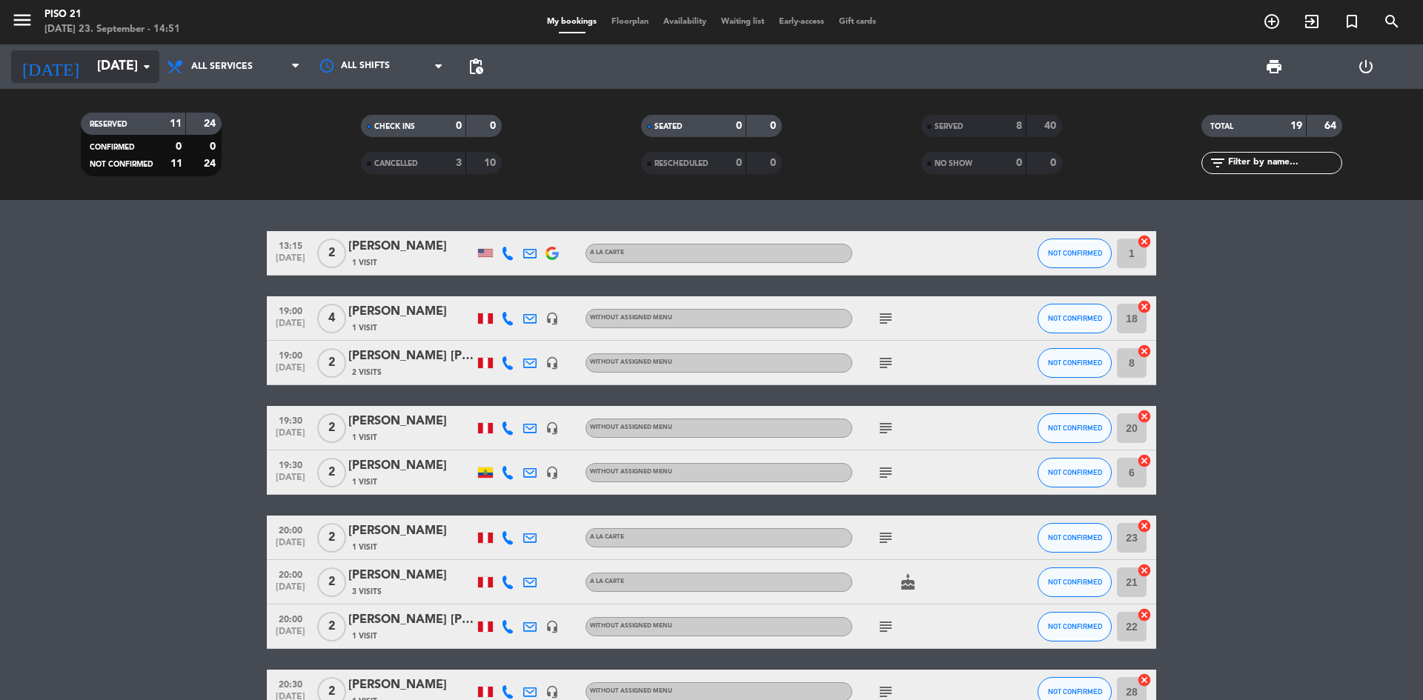
click at [99, 56] on input "[DATE]" at bounding box center [176, 67] width 172 height 30
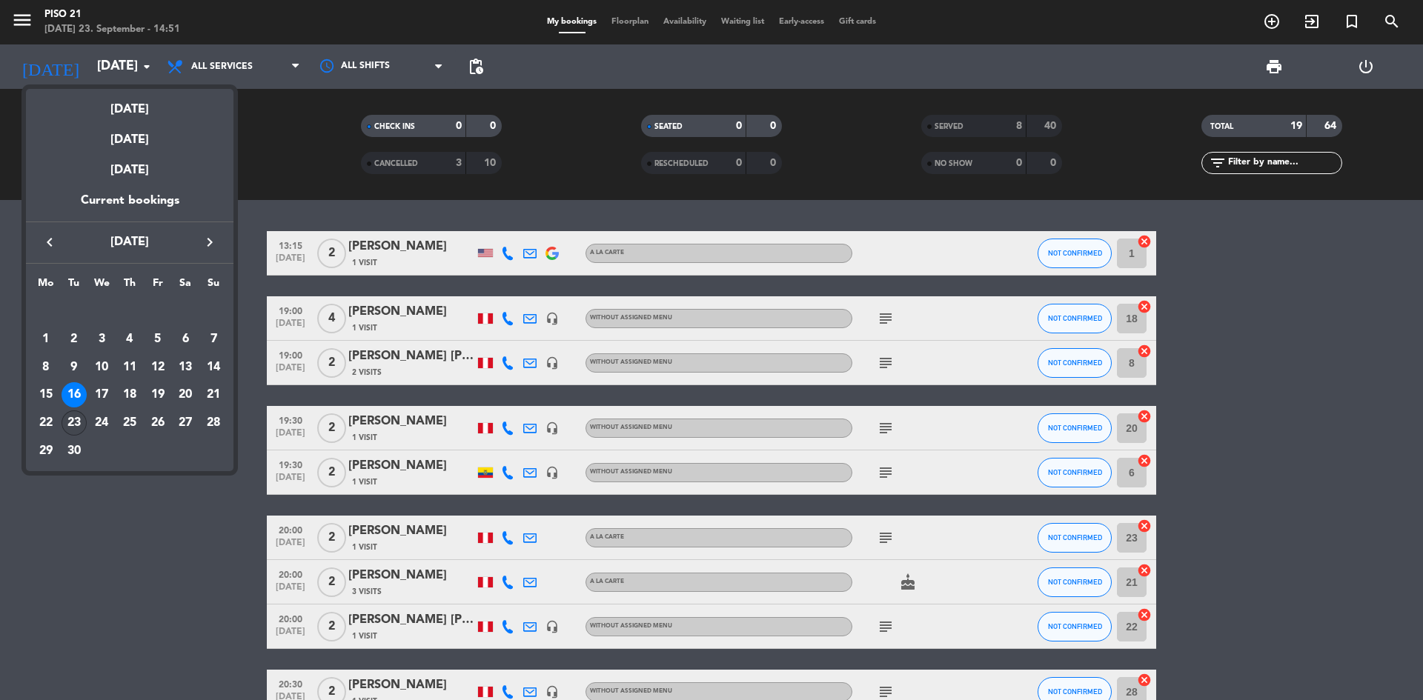
click at [79, 425] on div "23" at bounding box center [74, 423] width 25 height 25
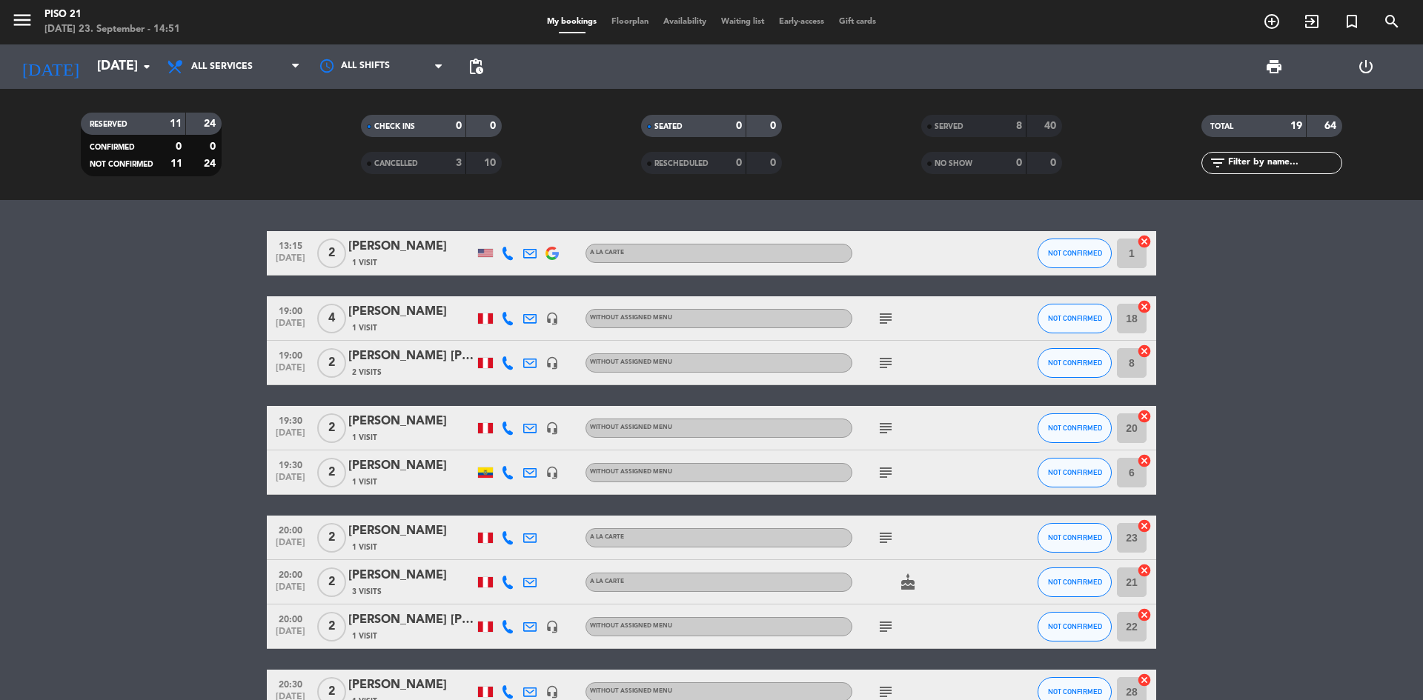
type input "[DATE]"
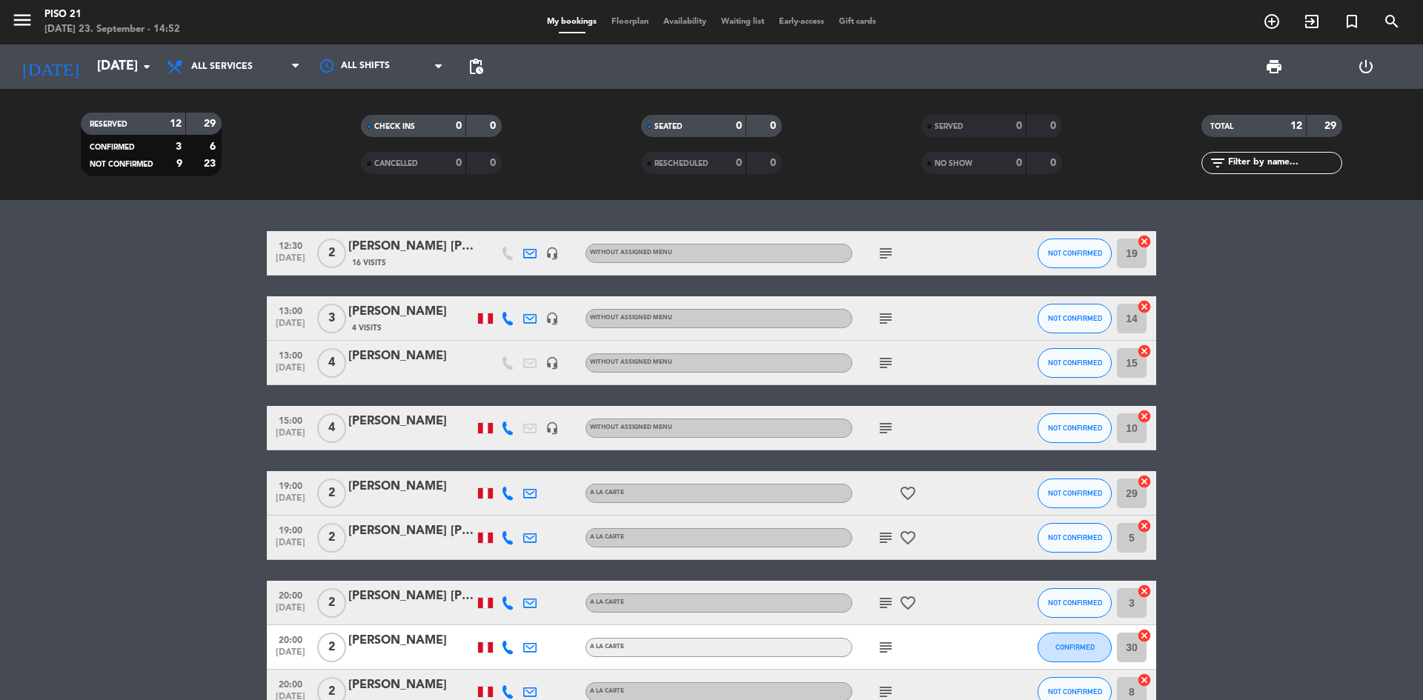
click at [402, 545] on div at bounding box center [411, 548] width 126 height 12
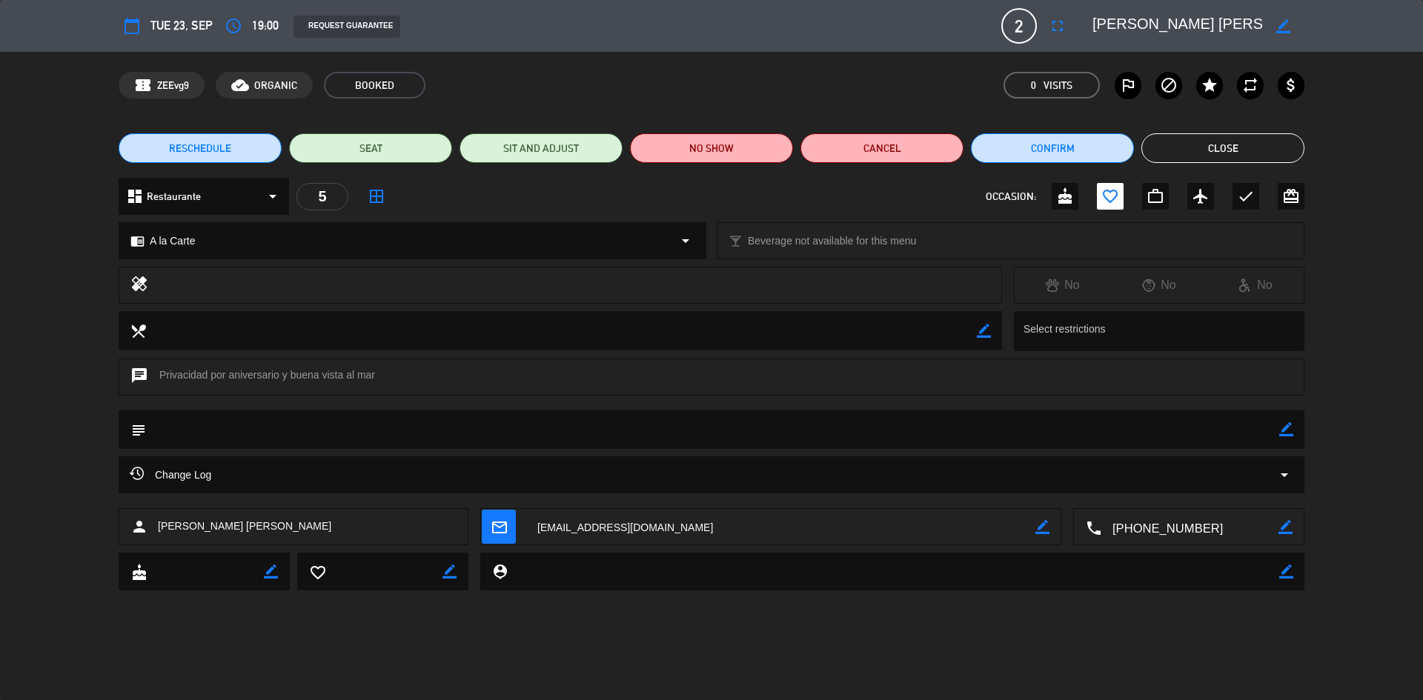
click at [1155, 531] on textarea at bounding box center [1189, 527] width 177 height 37
click at [1281, 424] on icon "border_color" at bounding box center [1286, 429] width 14 height 14
click at [276, 437] on textarea at bounding box center [712, 430] width 1133 height 38
click at [296, 434] on textarea at bounding box center [712, 430] width 1133 height 38
click at [0, 0] on lt-span "ROMÁNTICA" at bounding box center [0, 0] width 0 height 0
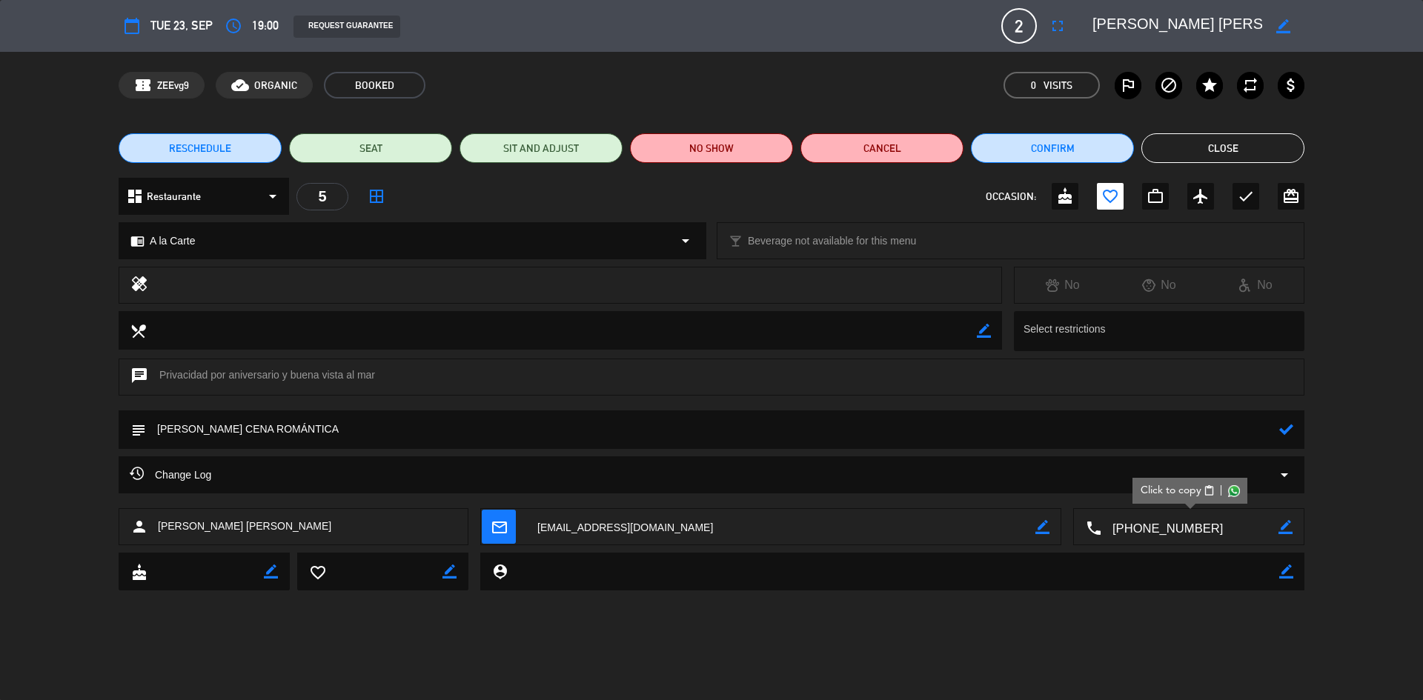
click at [1286, 431] on icon at bounding box center [1286, 429] width 14 height 14
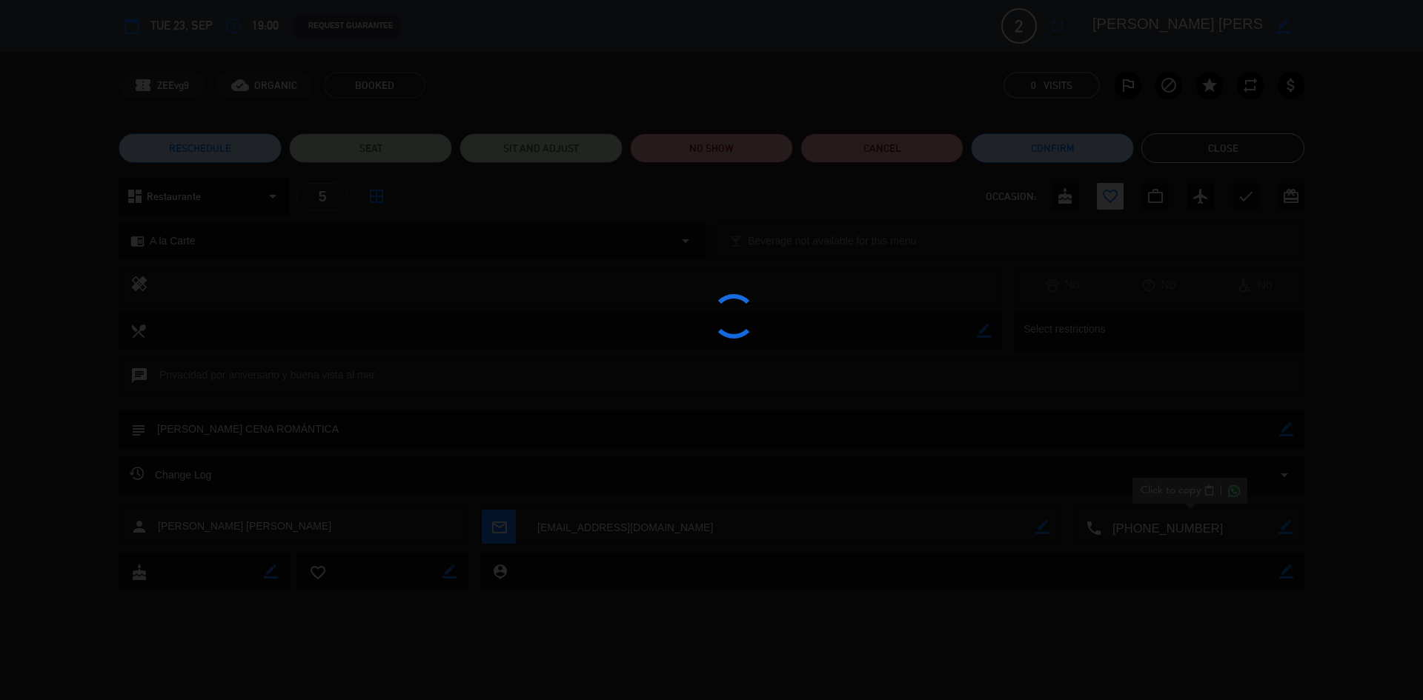
type textarea "[PERSON_NAME] CENA ROMÁNTICA"
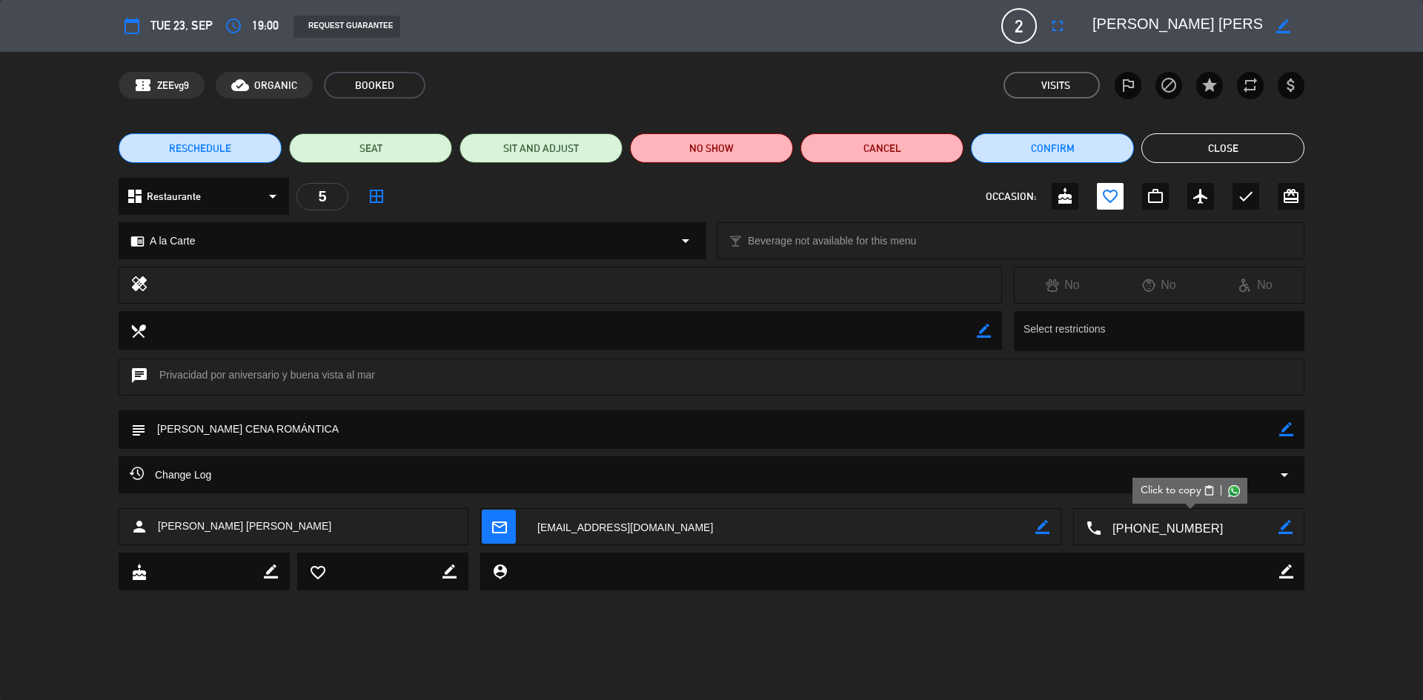
click at [1232, 143] on button "Close" at bounding box center [1222, 148] width 163 height 30
